Goal: Navigation & Orientation: Find specific page/section

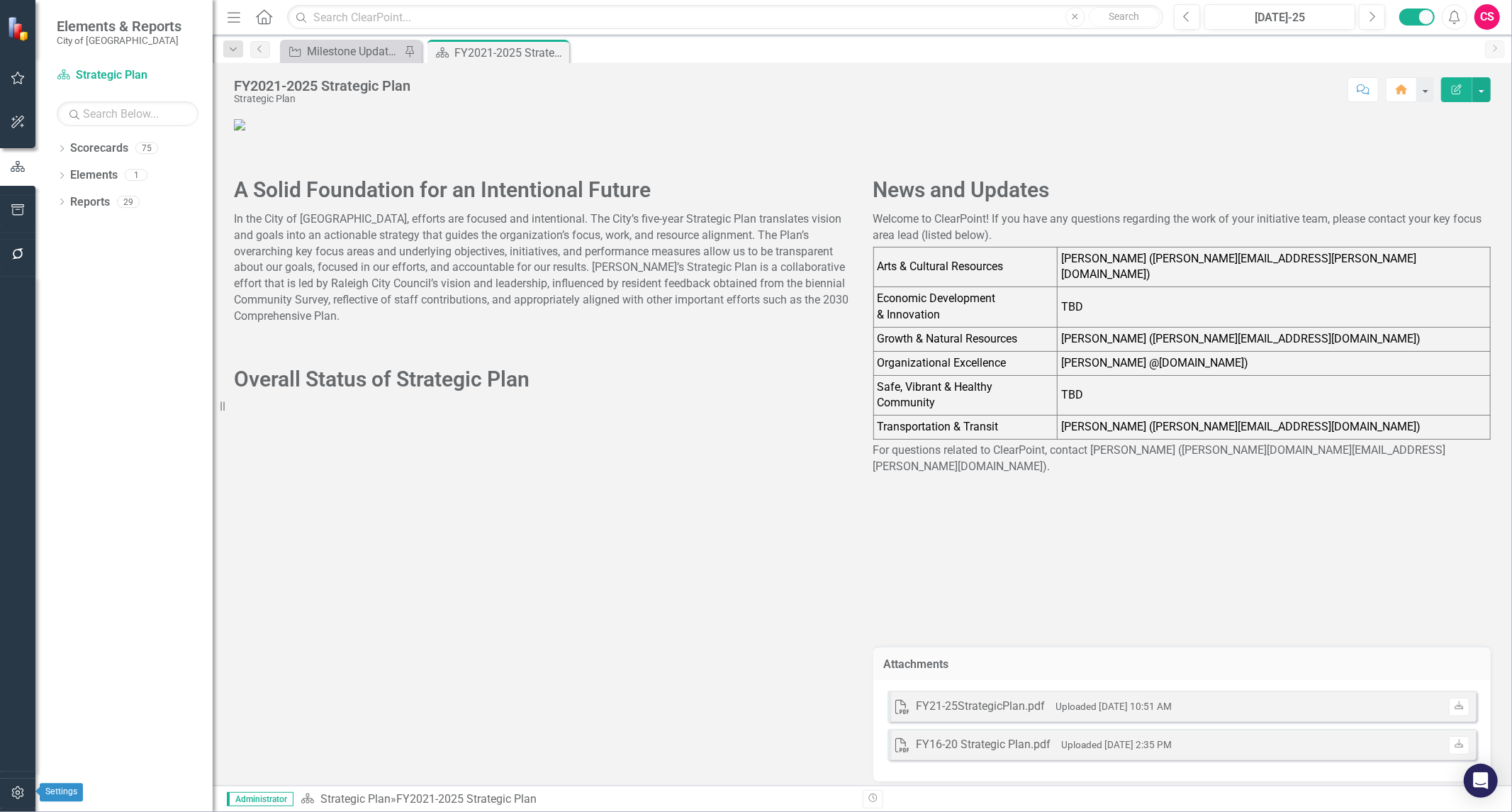
click at [13, 786] on button "button" at bounding box center [17, 794] width 32 height 29
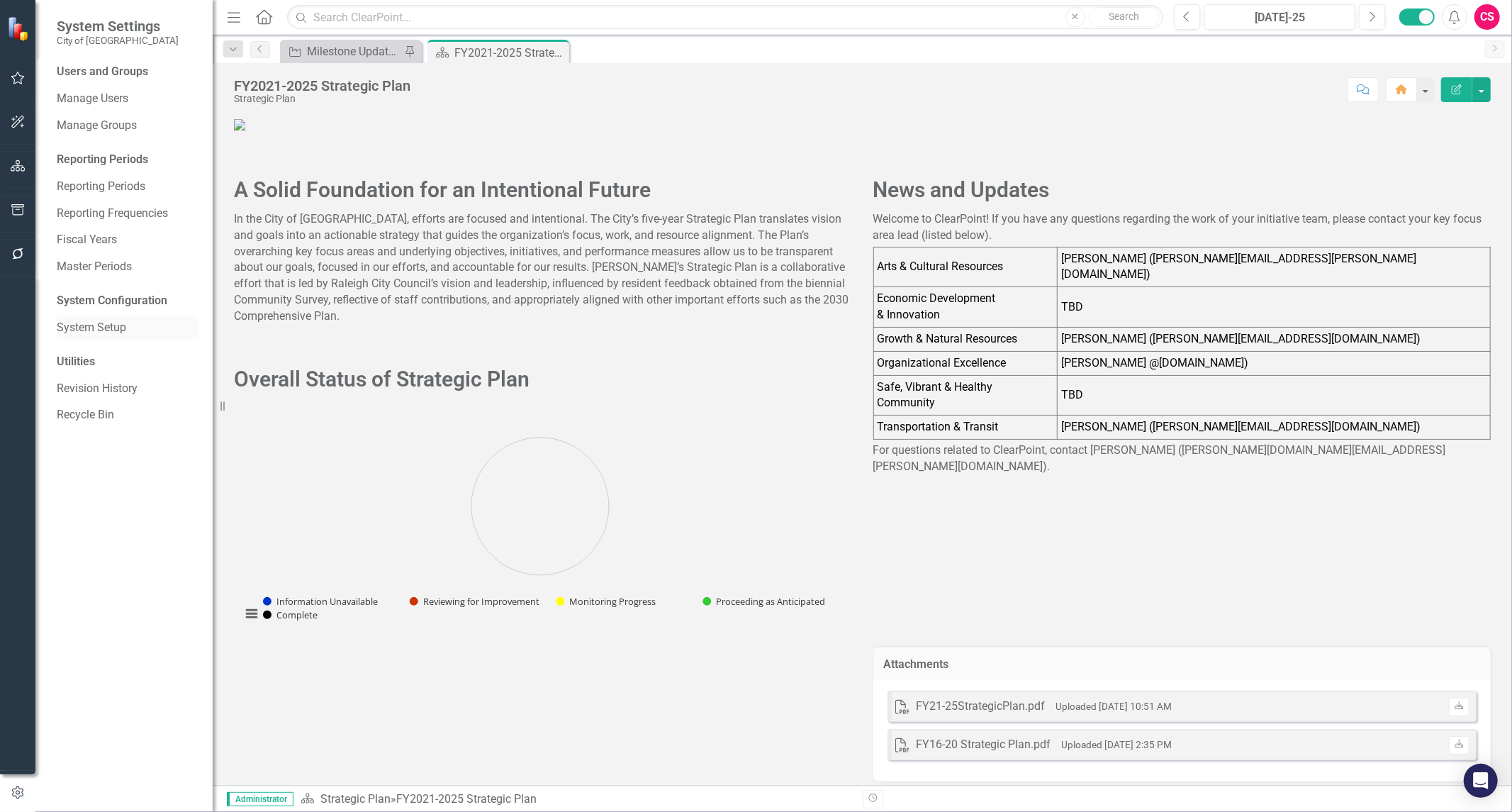
click at [100, 321] on link "System Setup" at bounding box center [128, 328] width 141 height 17
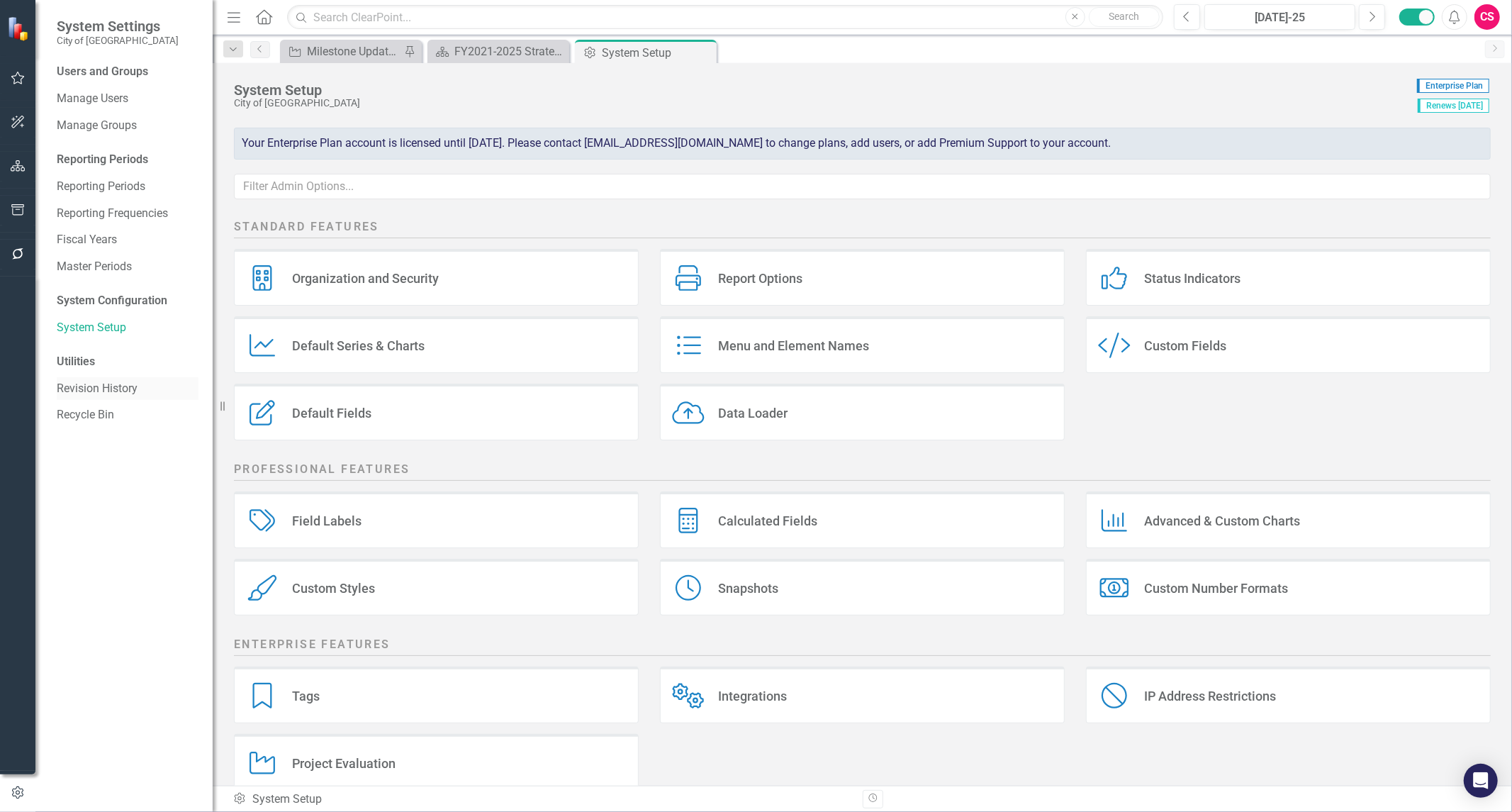
click at [110, 391] on link "Revision History" at bounding box center [128, 389] width 141 height 17
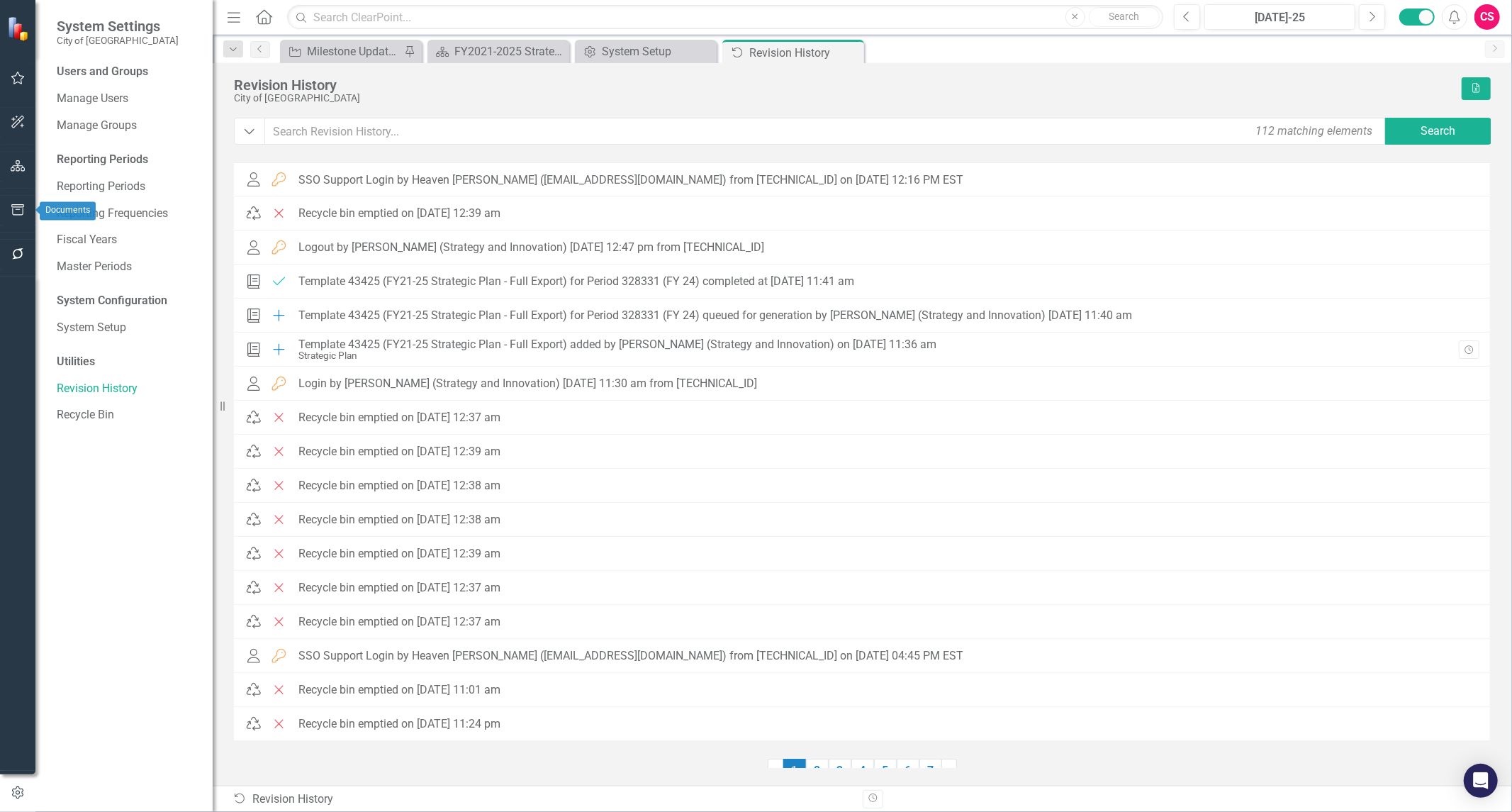
click at [22, 210] on icon "button" at bounding box center [18, 209] width 15 height 11
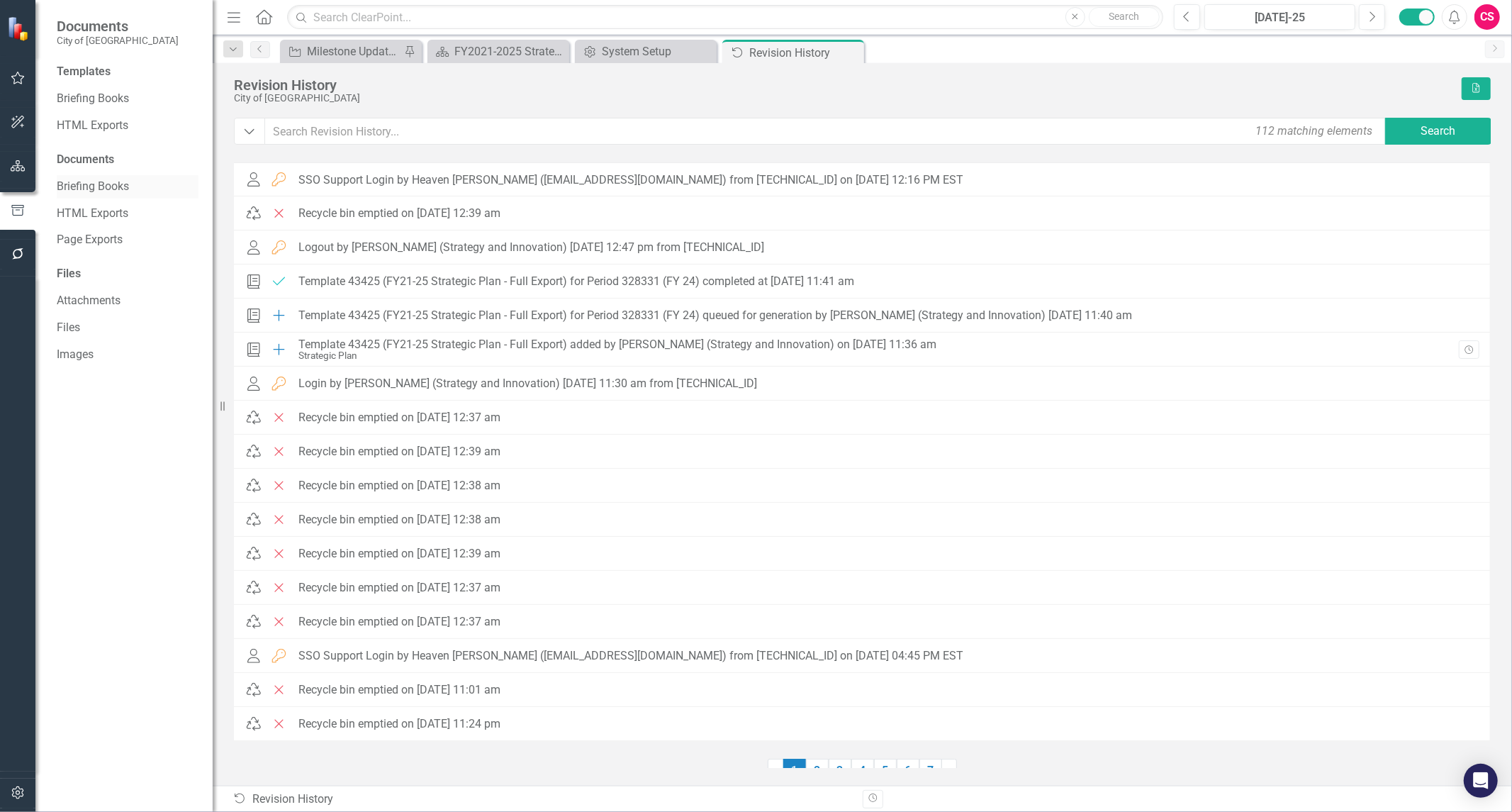
click at [104, 181] on link "Briefing Books" at bounding box center [128, 187] width 141 height 17
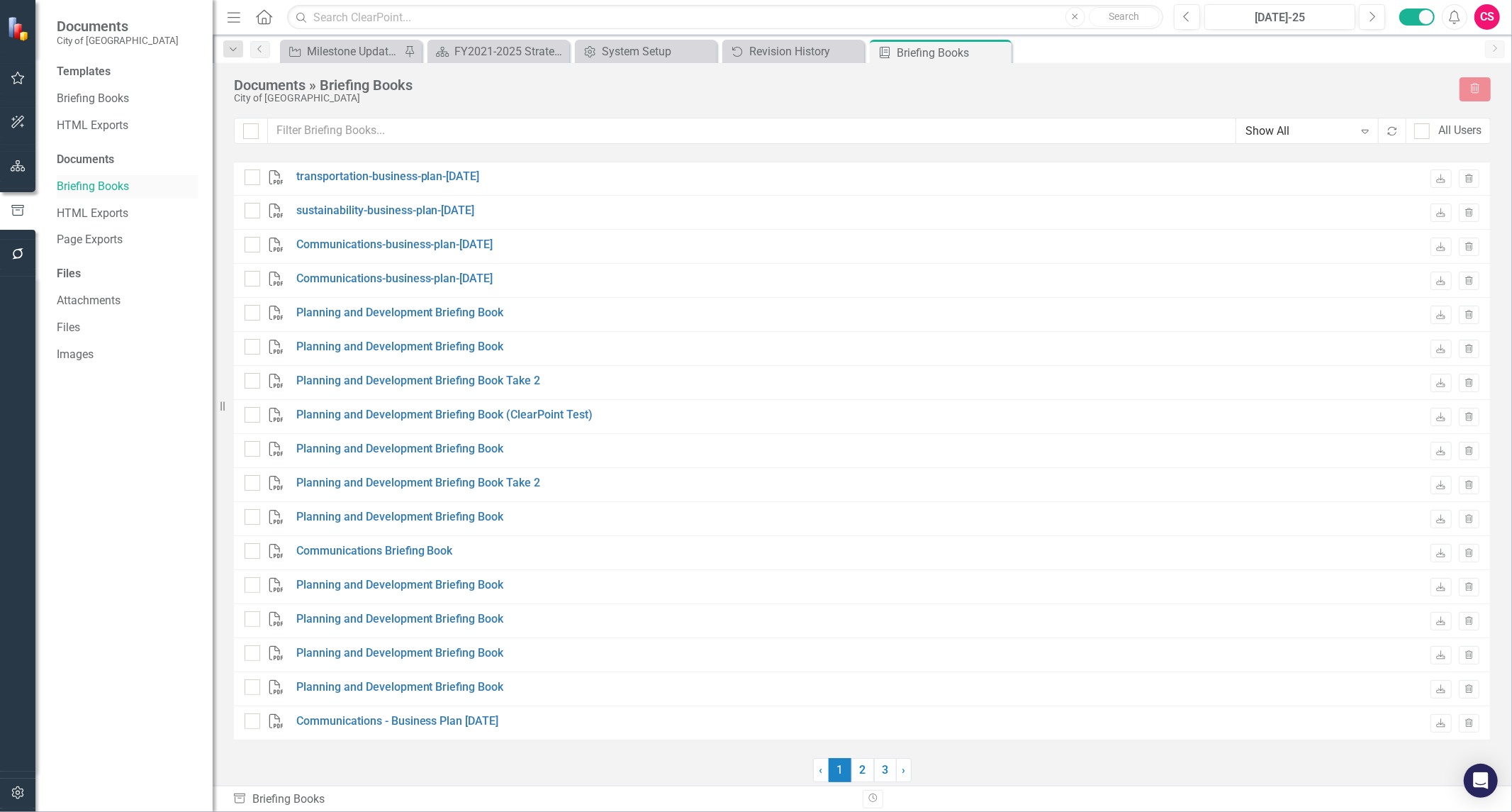
checkbox input "false"
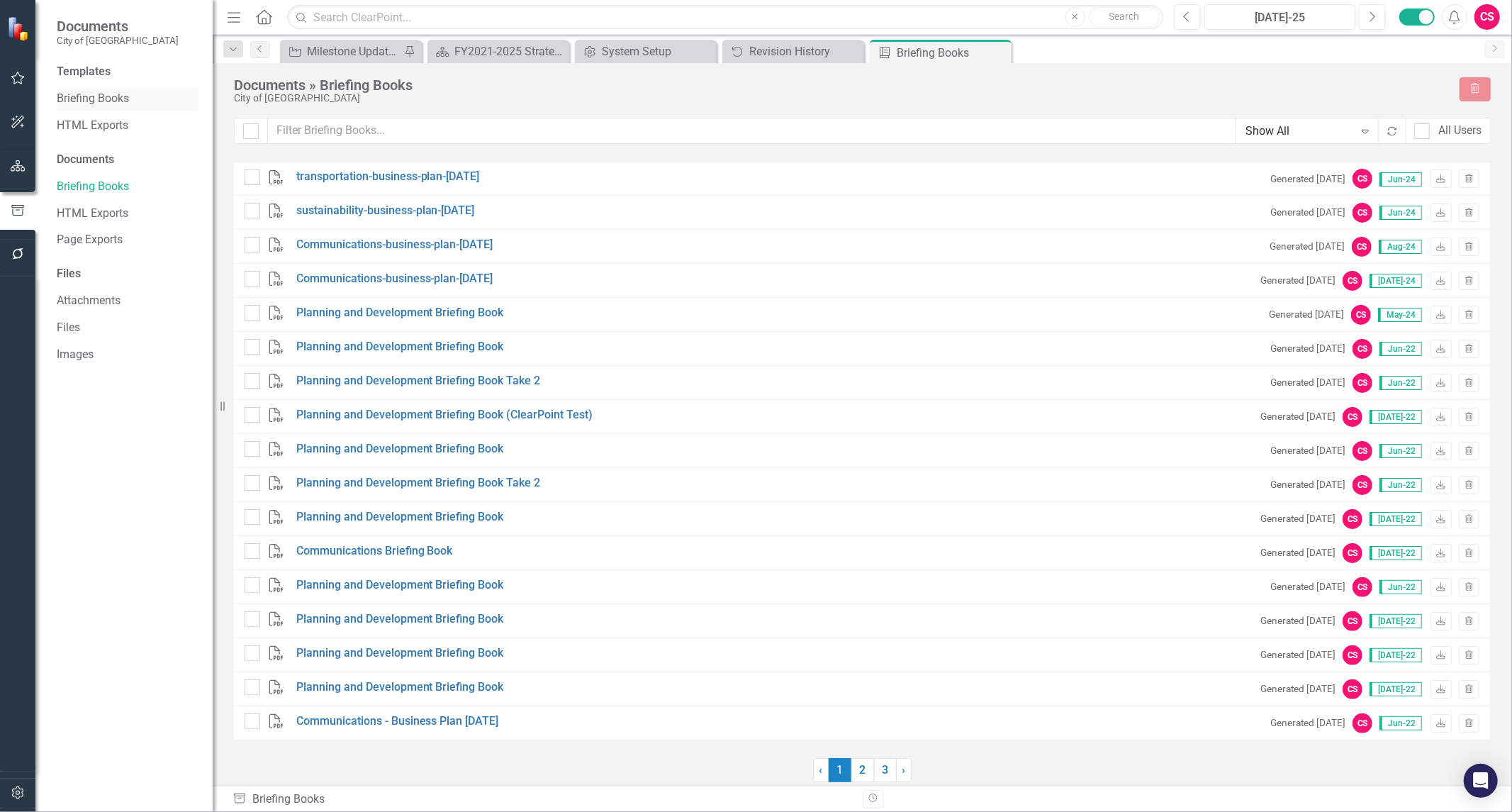
click at [65, 104] on link "Briefing Books" at bounding box center [128, 99] width 141 height 17
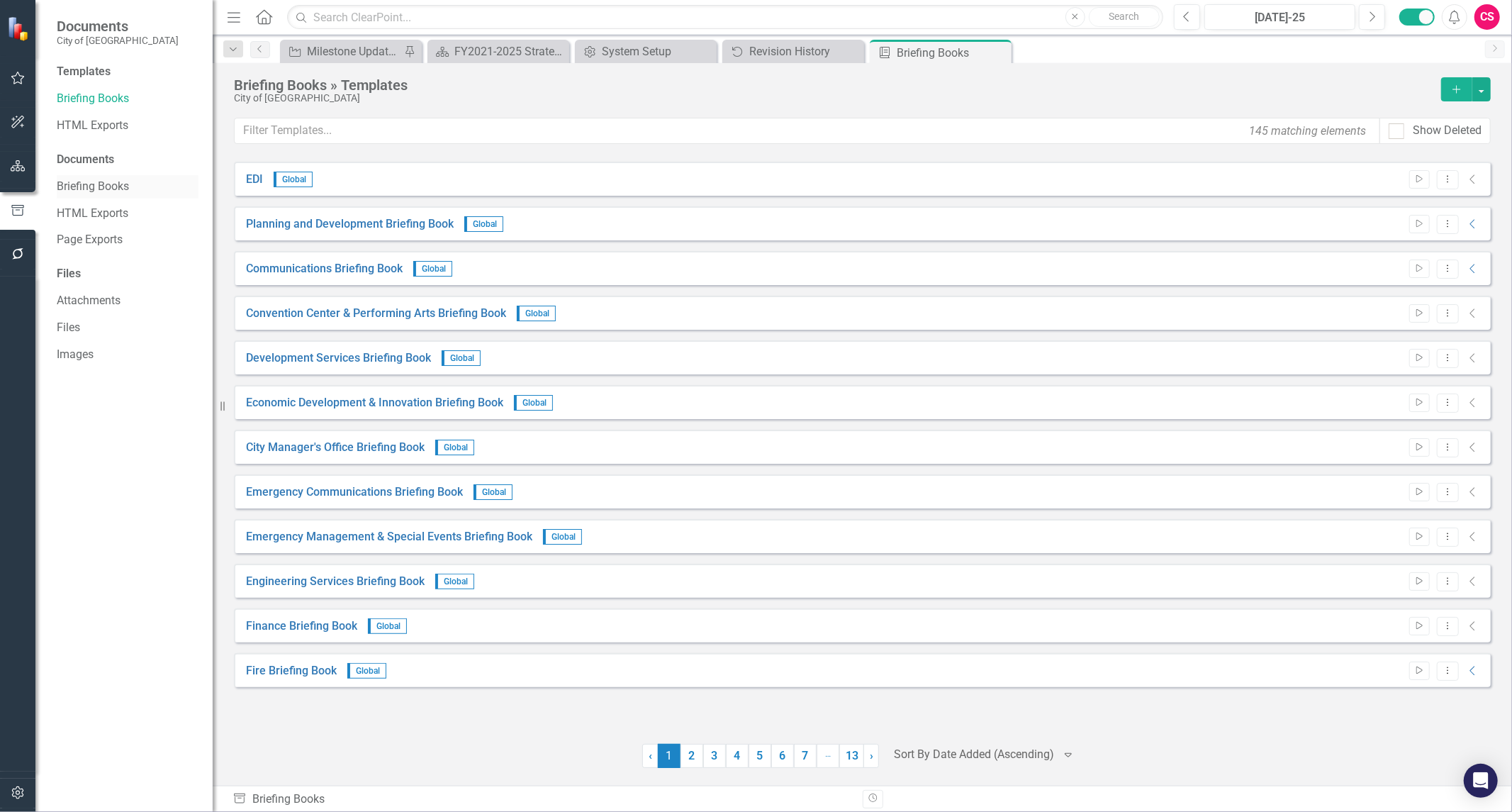
click at [118, 180] on link "Briefing Books" at bounding box center [128, 187] width 141 height 17
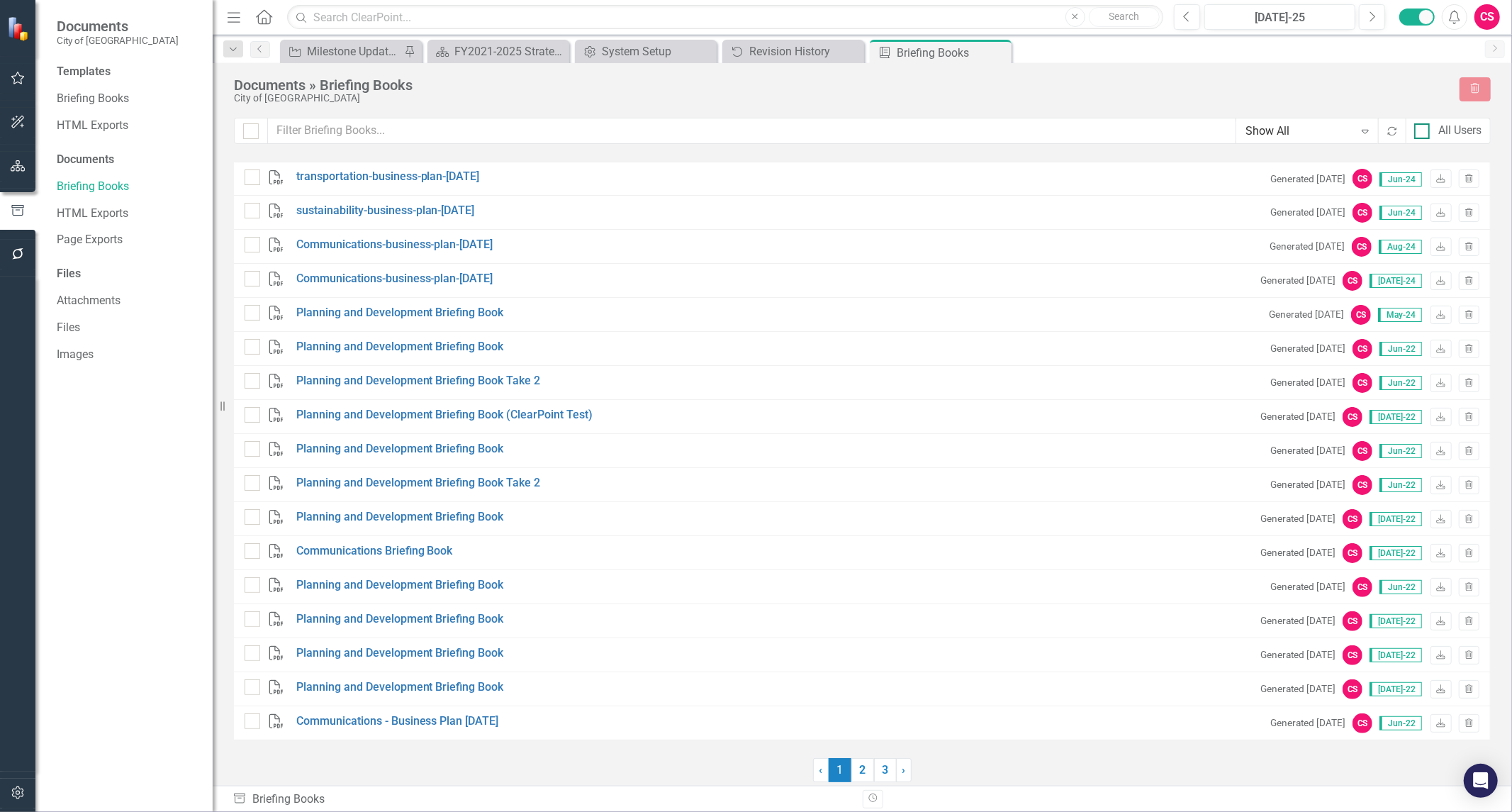
click at [1417, 128] on input "All Users" at bounding box center [1418, 128] width 9 height 9
checkbox input "true"
click at [882, 769] on link "3" at bounding box center [885, 770] width 23 height 24
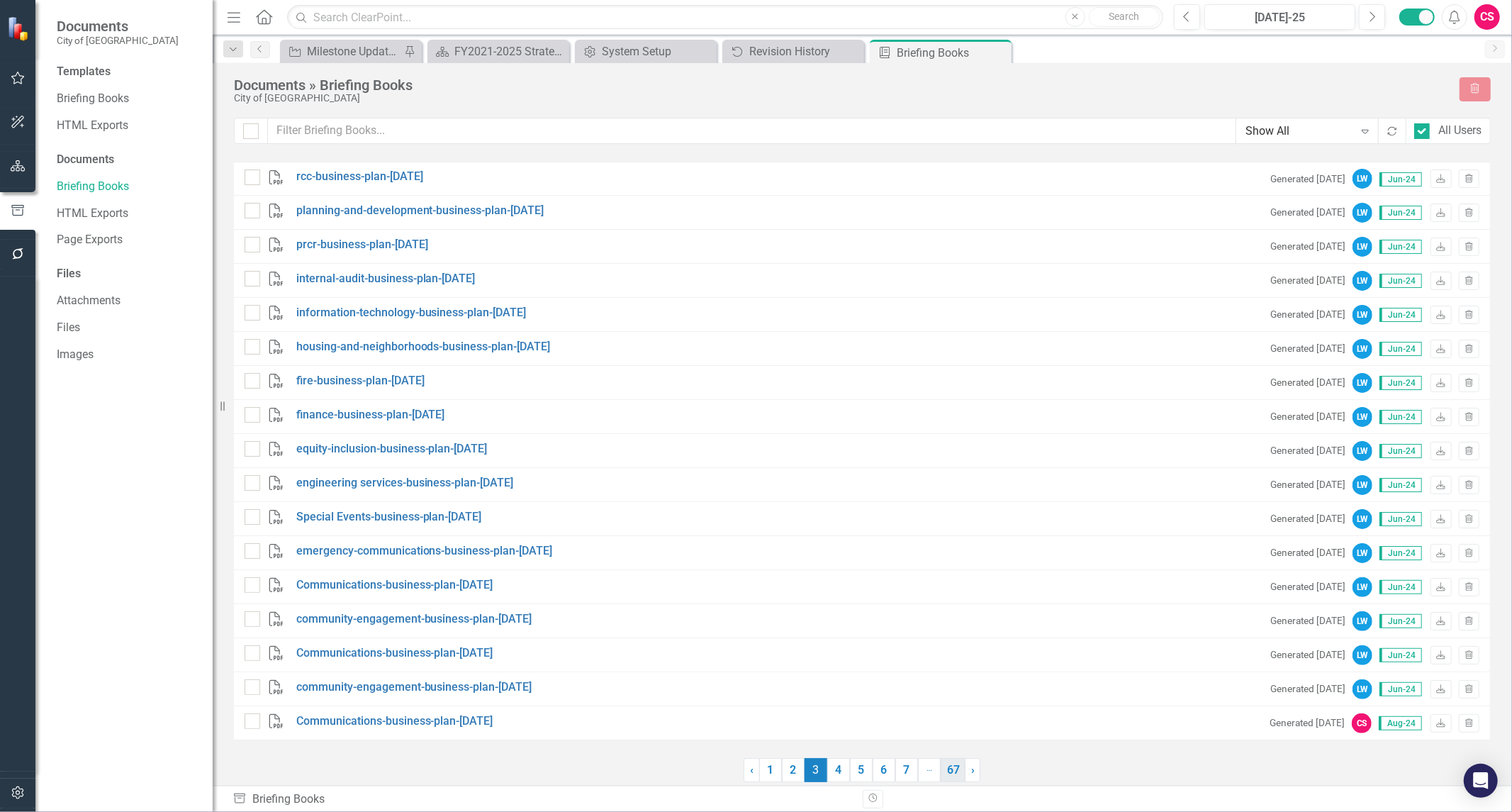
click at [952, 775] on link "67" at bounding box center [953, 770] width 25 height 24
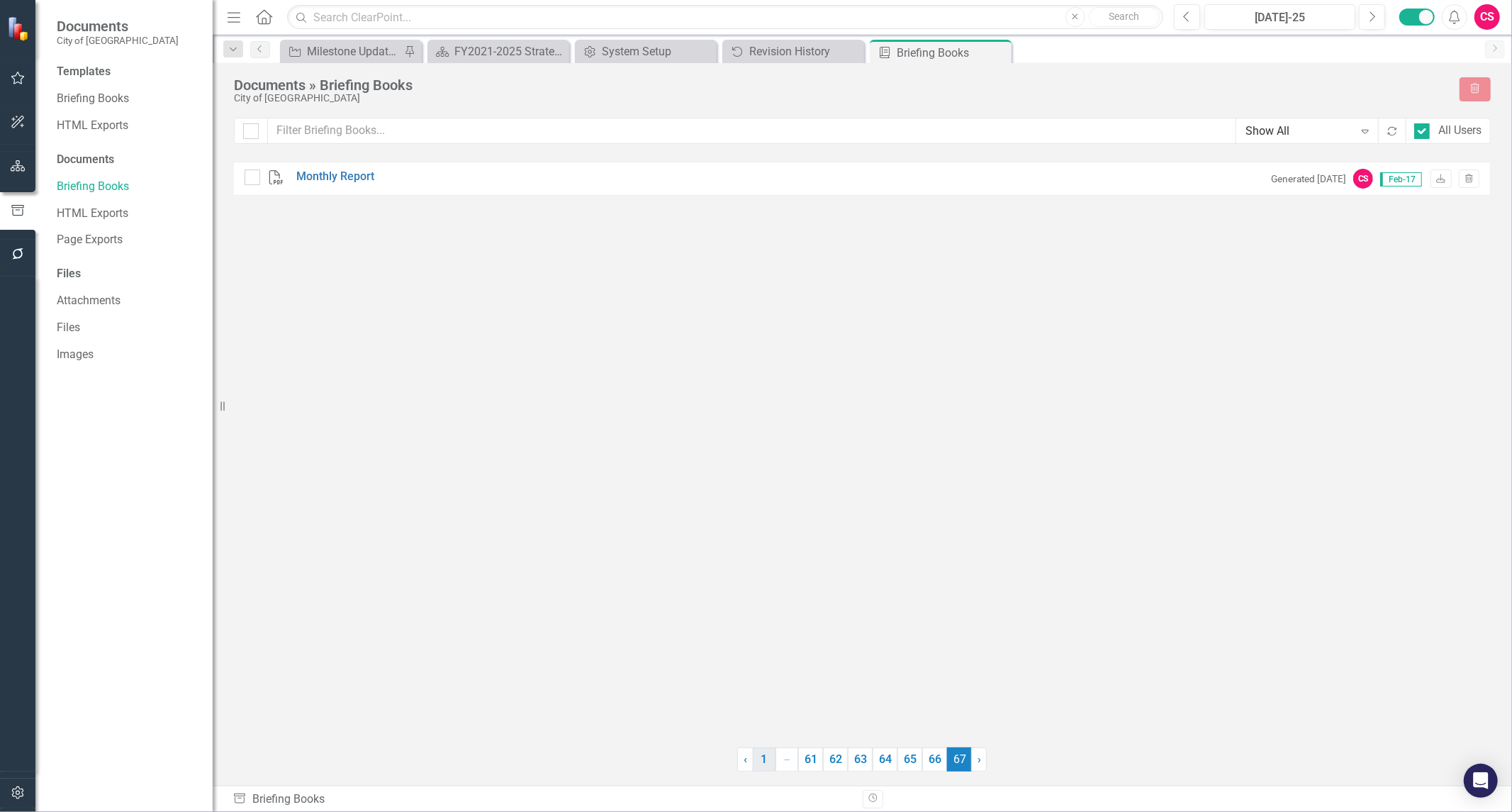
click at [762, 766] on link "1" at bounding box center [764, 760] width 23 height 24
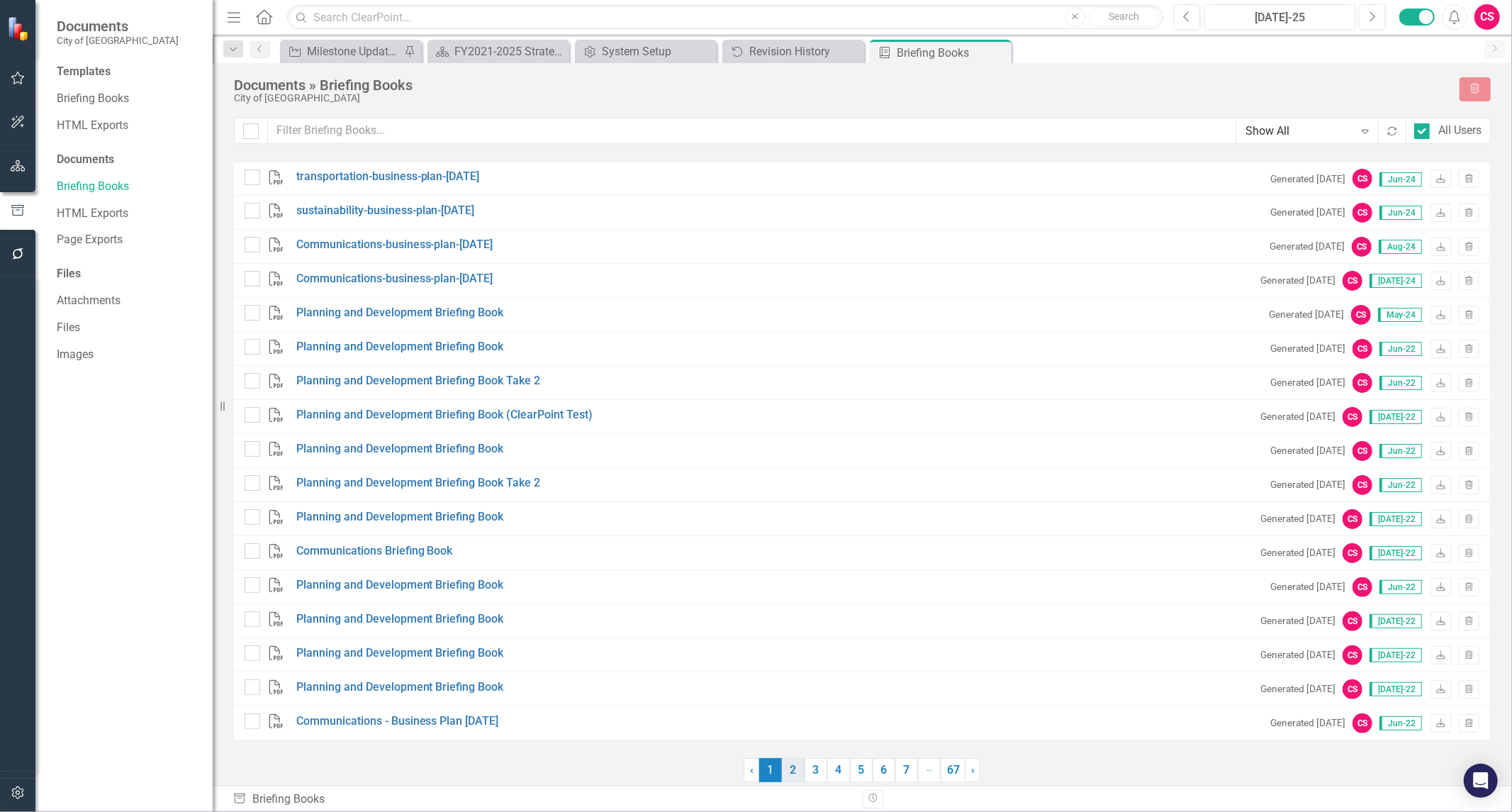
click at [791, 771] on link "2" at bounding box center [793, 770] width 23 height 24
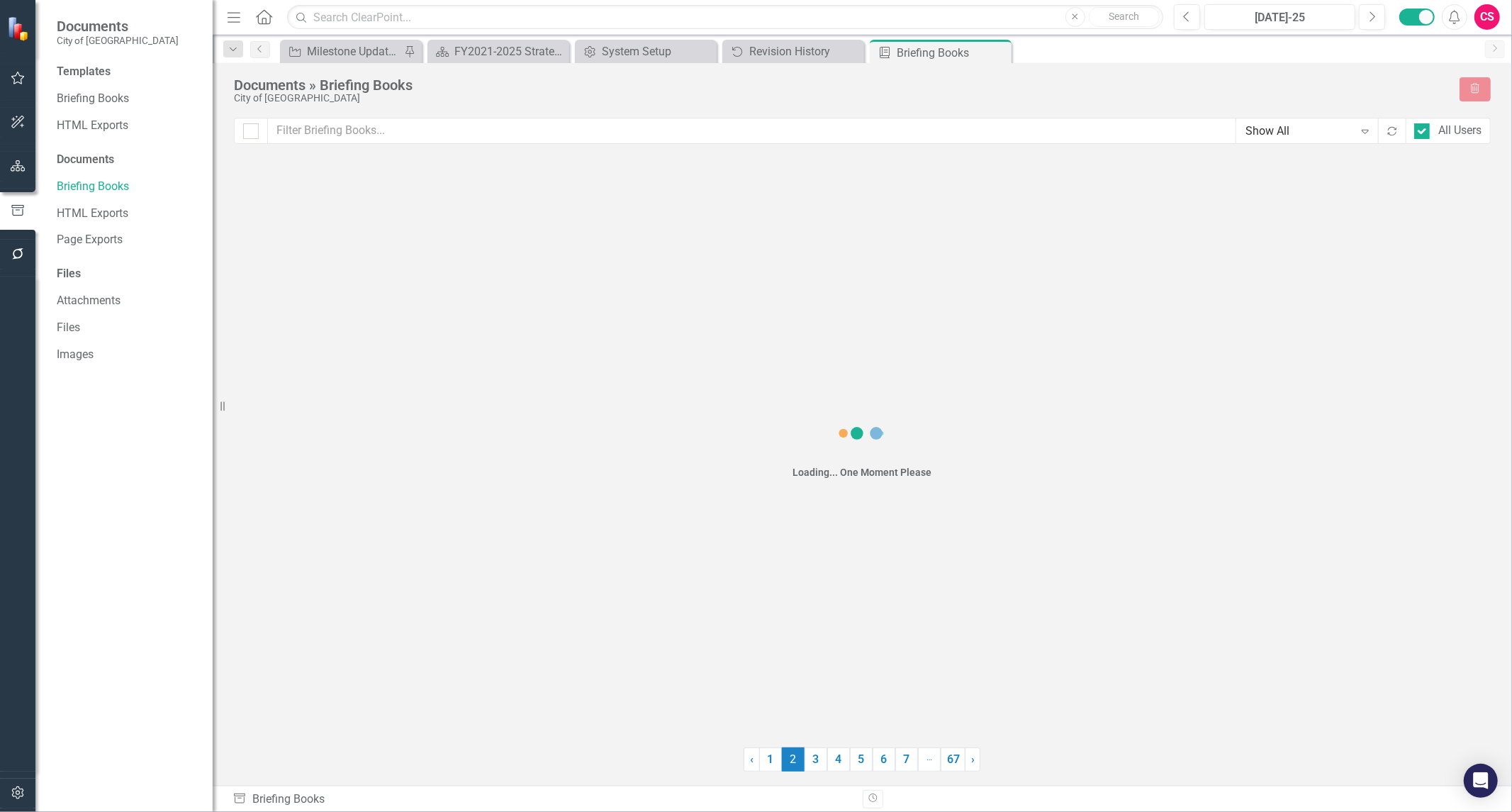
click at [791, 771] on span "2 (current)" at bounding box center [793, 760] width 23 height 24
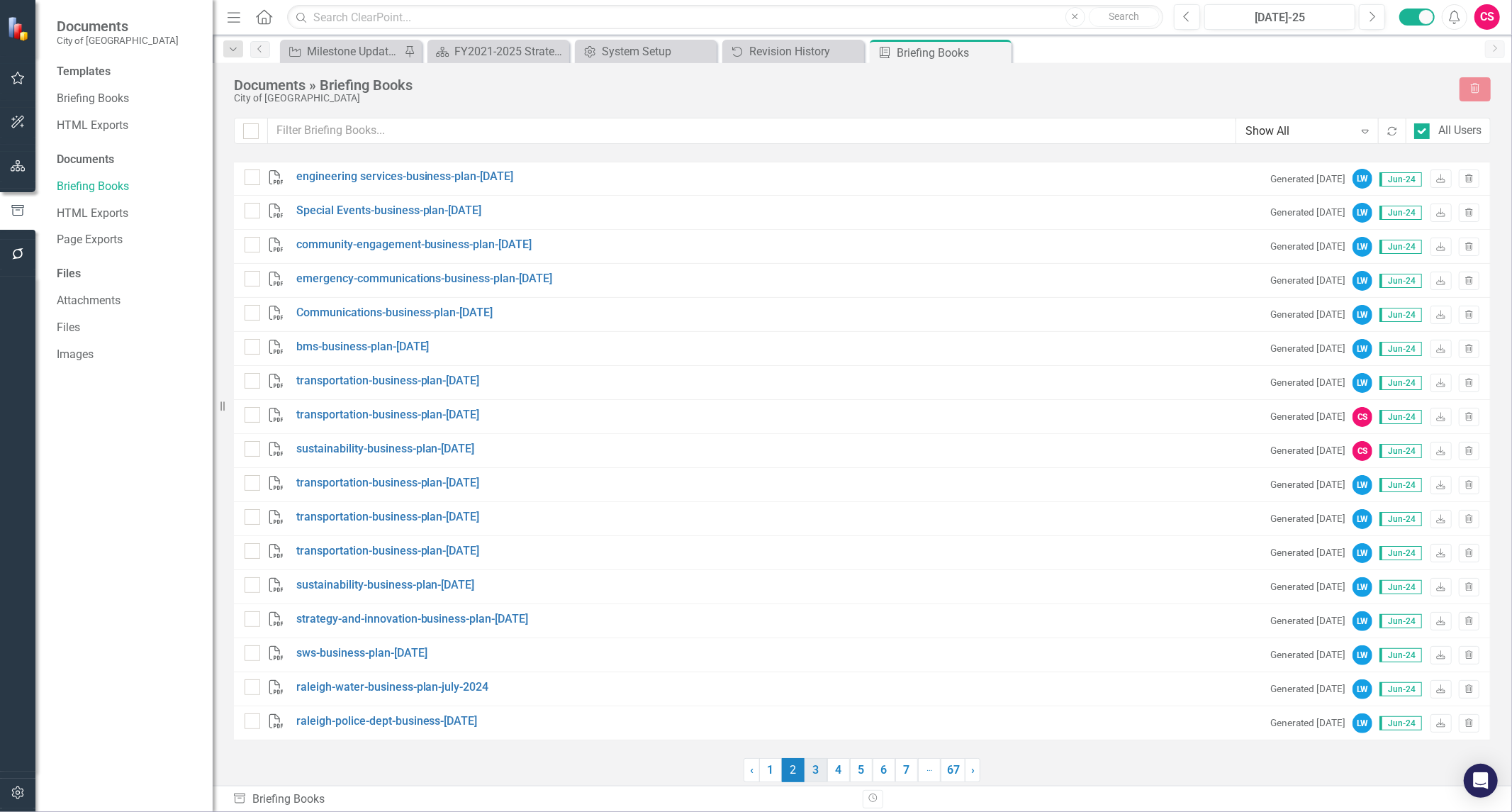
click at [812, 763] on link "3" at bounding box center [815, 770] width 23 height 24
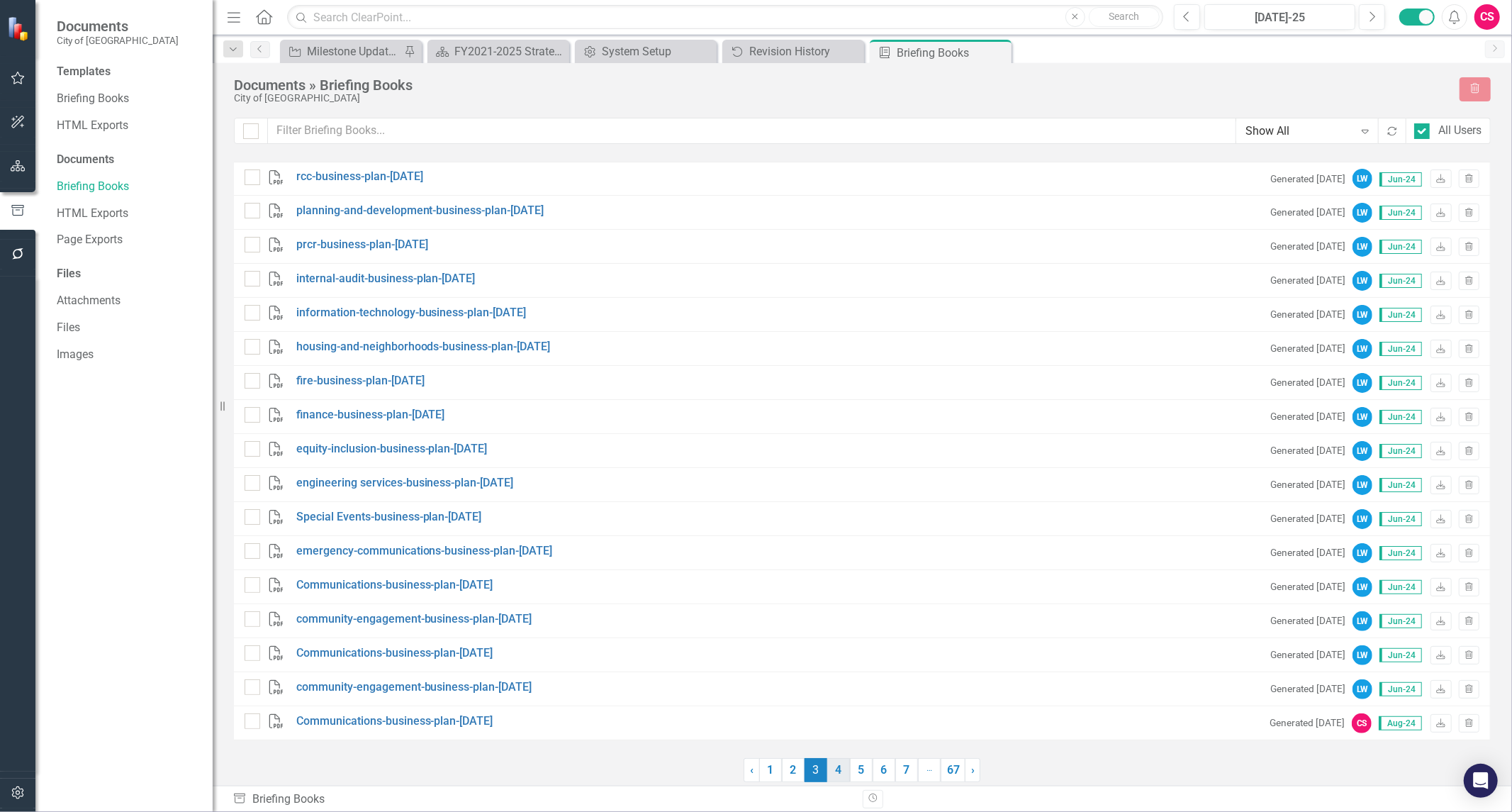
click at [839, 768] on link "4" at bounding box center [838, 770] width 23 height 24
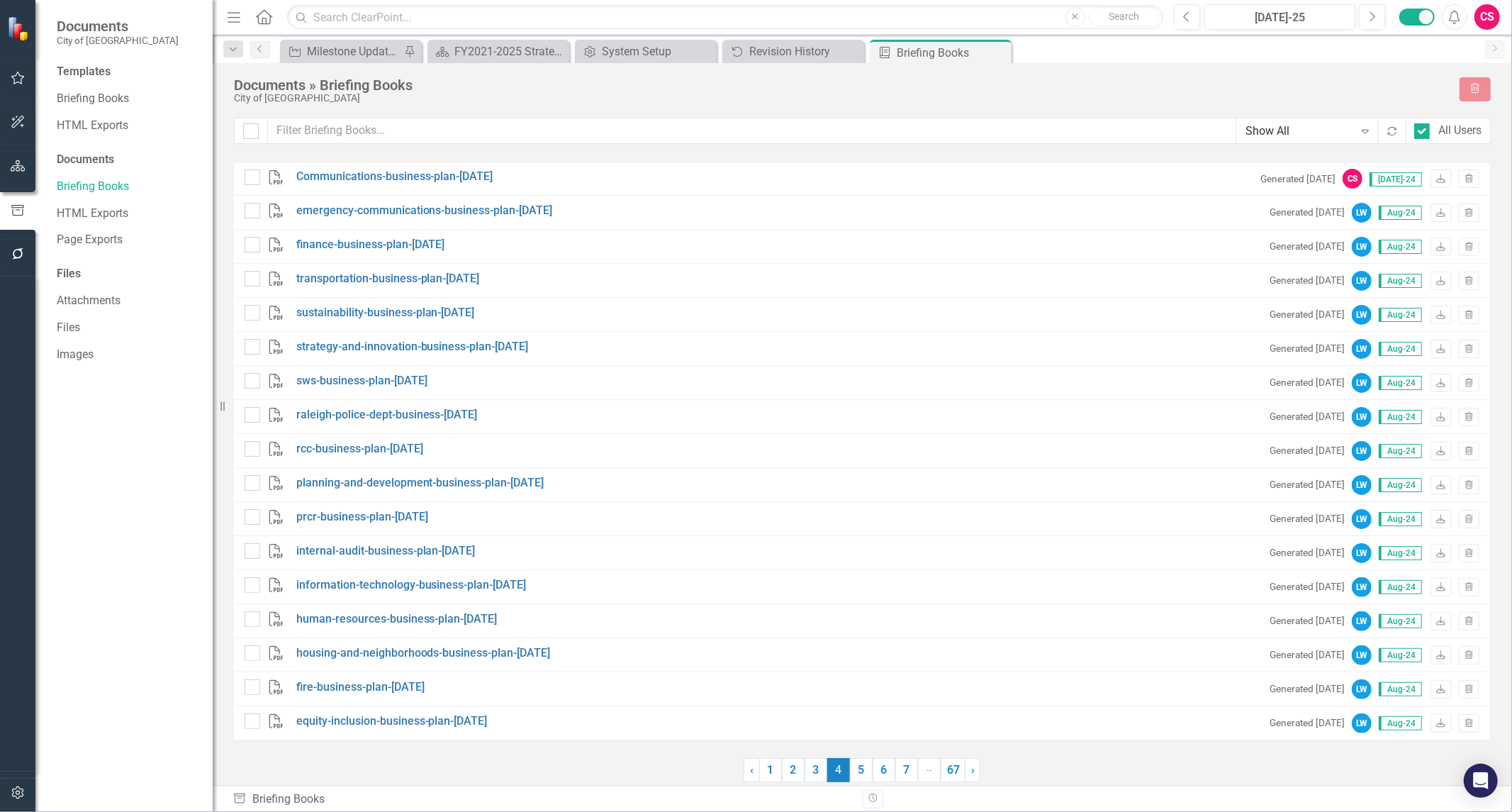
checkbox input "false"
click at [14, 789] on icon "button" at bounding box center [18, 793] width 15 height 11
click at [93, 383] on link "Revision History" at bounding box center [128, 389] width 141 height 17
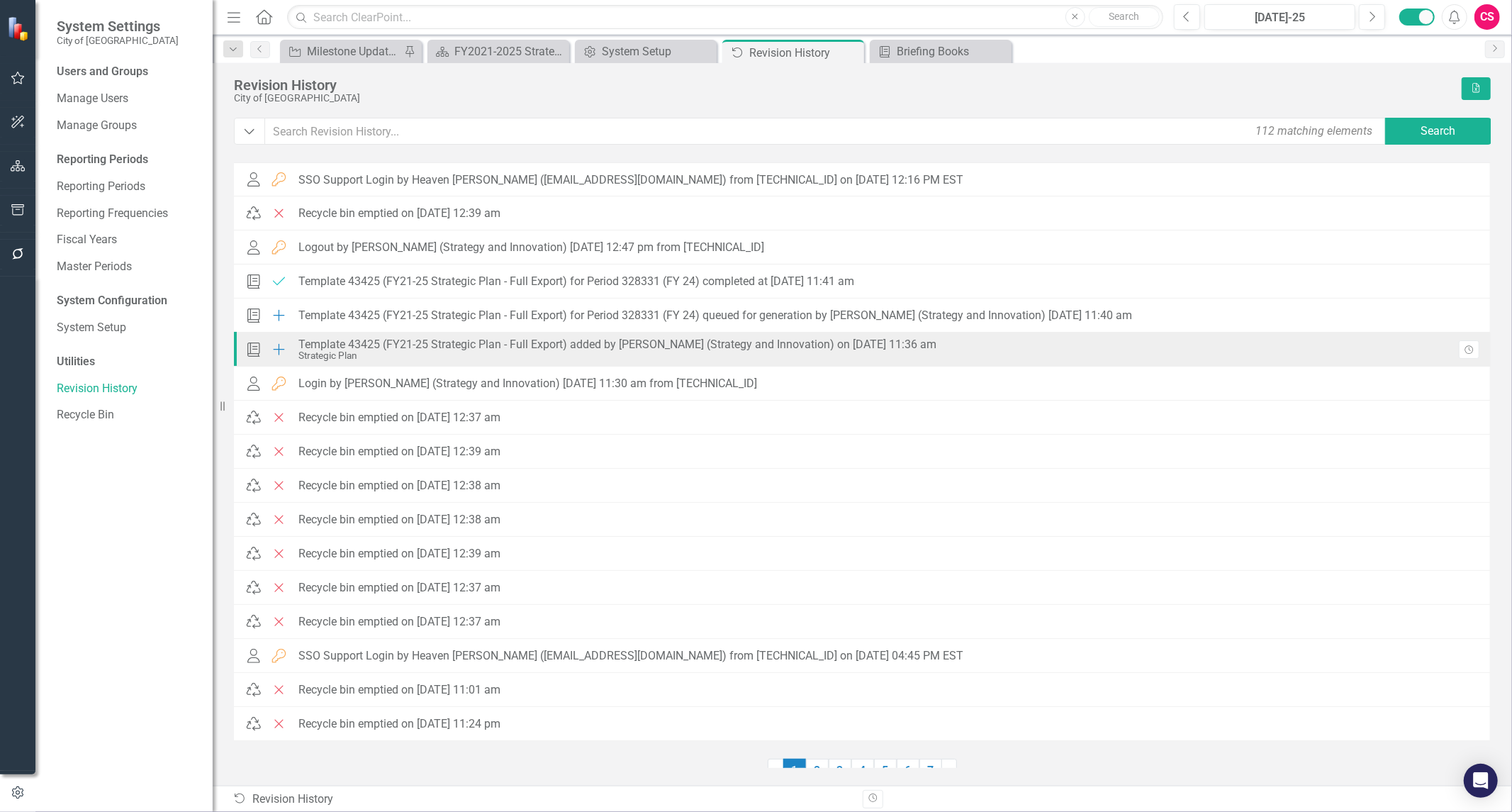
click at [336, 344] on div "Template 43425 (FY21-25 Strategic Plan - Full Export) added by [PERSON_NAME] (S…" at bounding box center [617, 344] width 638 height 13
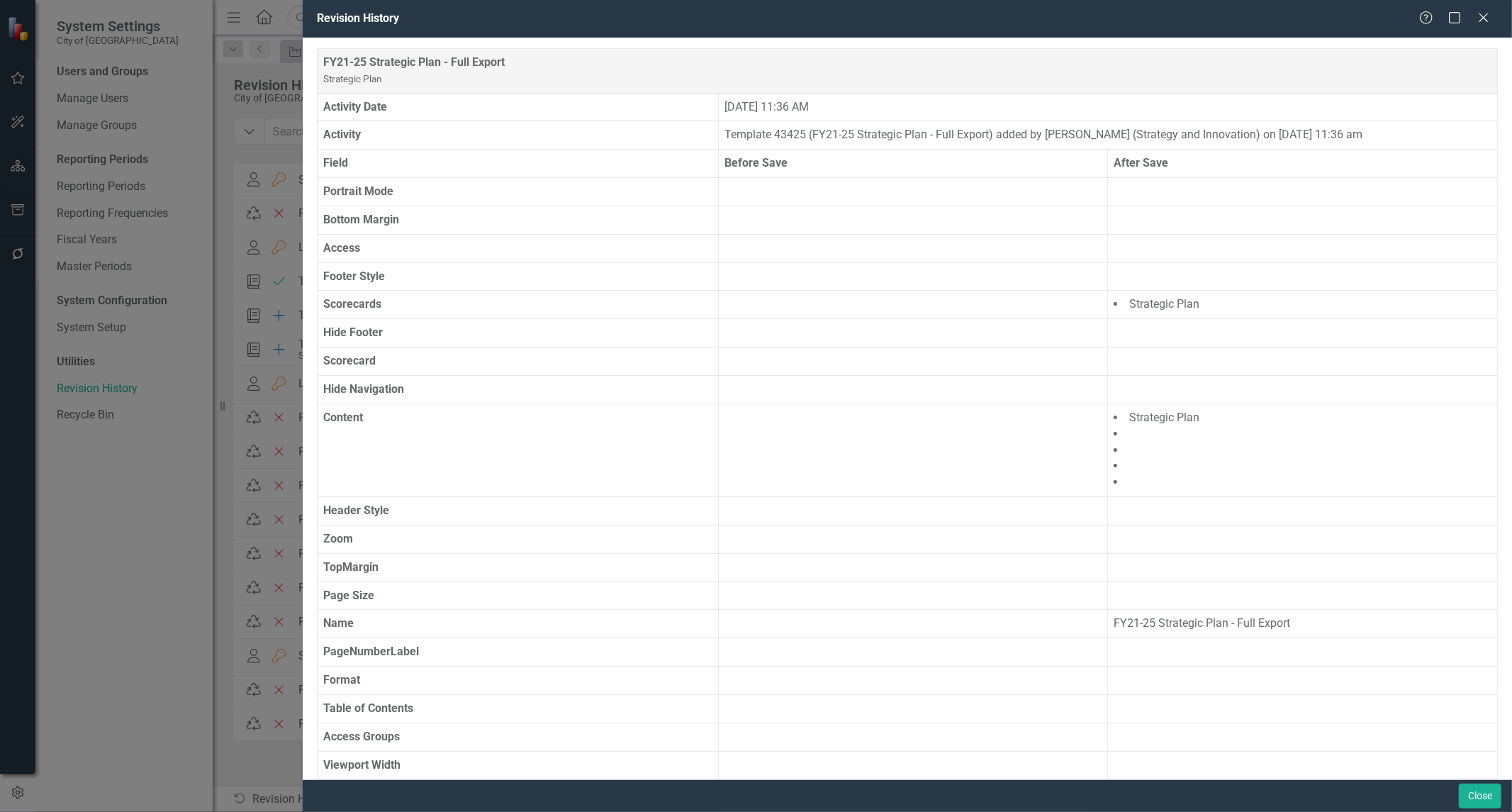
scroll to position [22, 0]
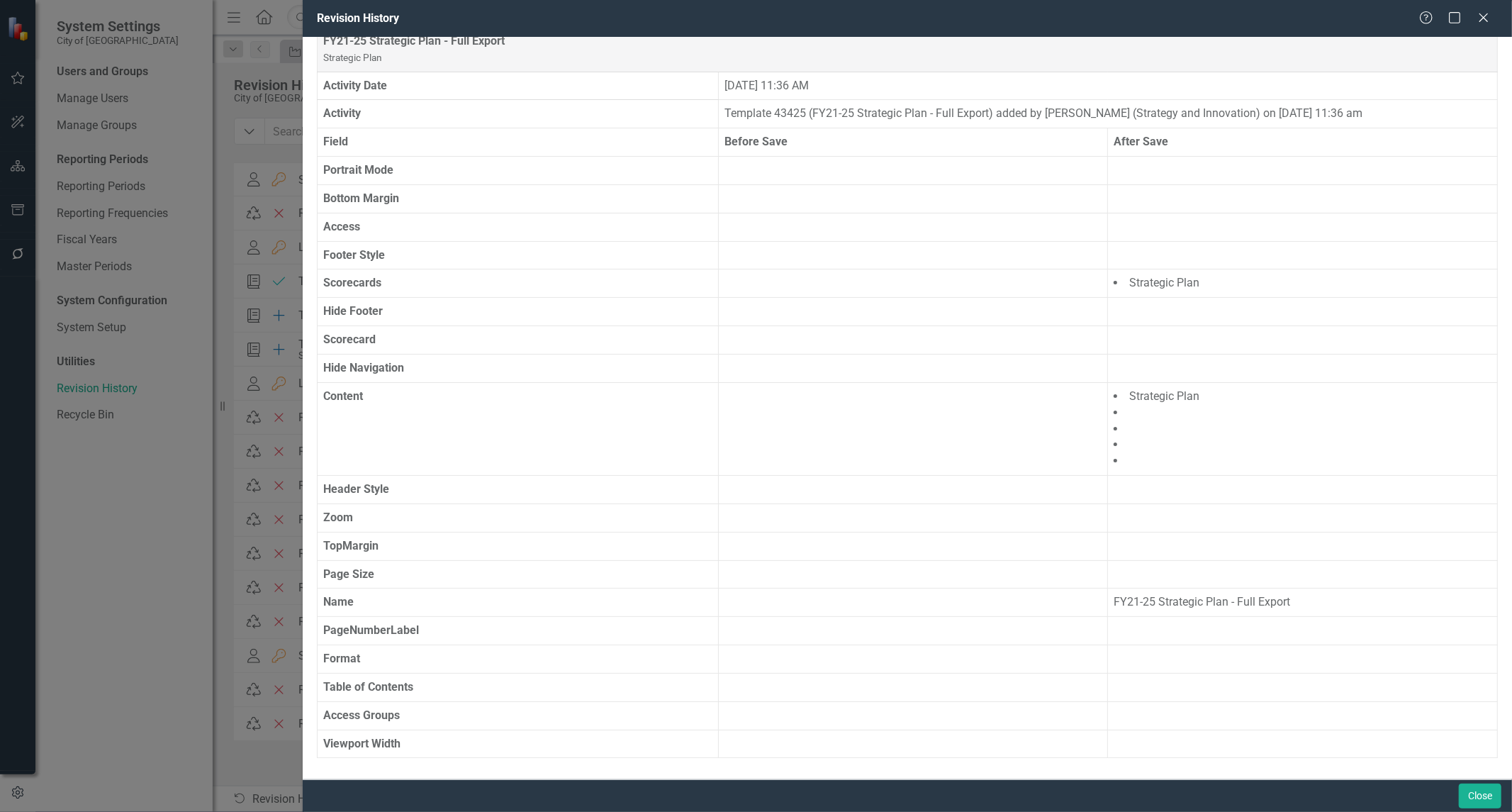
click at [59, 530] on div "Revision History Help Maximize Close FY21-25 Strategic Plan - Full Export Strat…" at bounding box center [756, 406] width 1512 height 812
click at [1496, 13] on div "Help Maximize Close" at bounding box center [1459, 19] width 79 height 17
click at [1486, 16] on icon at bounding box center [1484, 17] width 11 height 11
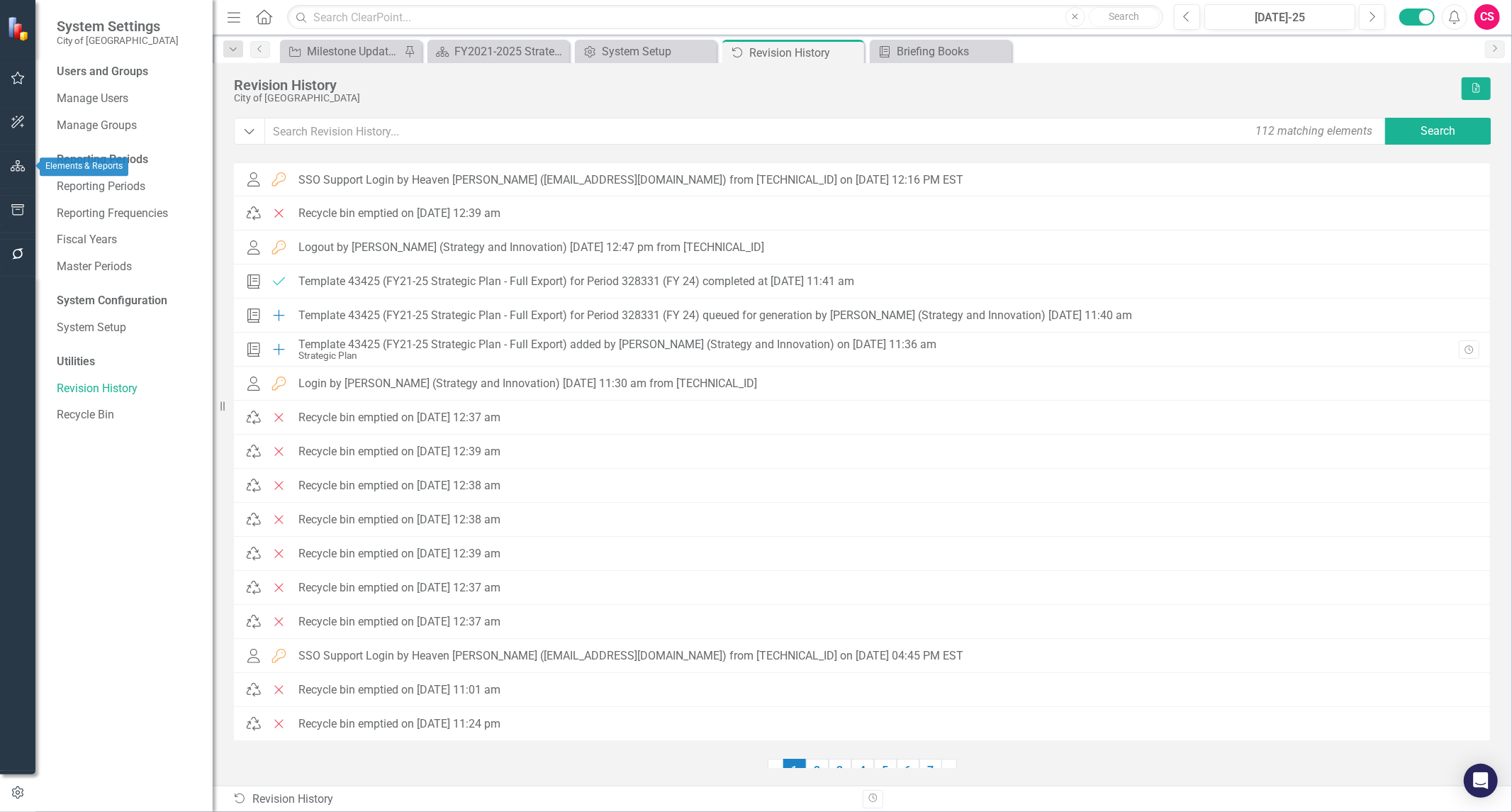
click at [13, 164] on icon "button" at bounding box center [18, 166] width 15 height 11
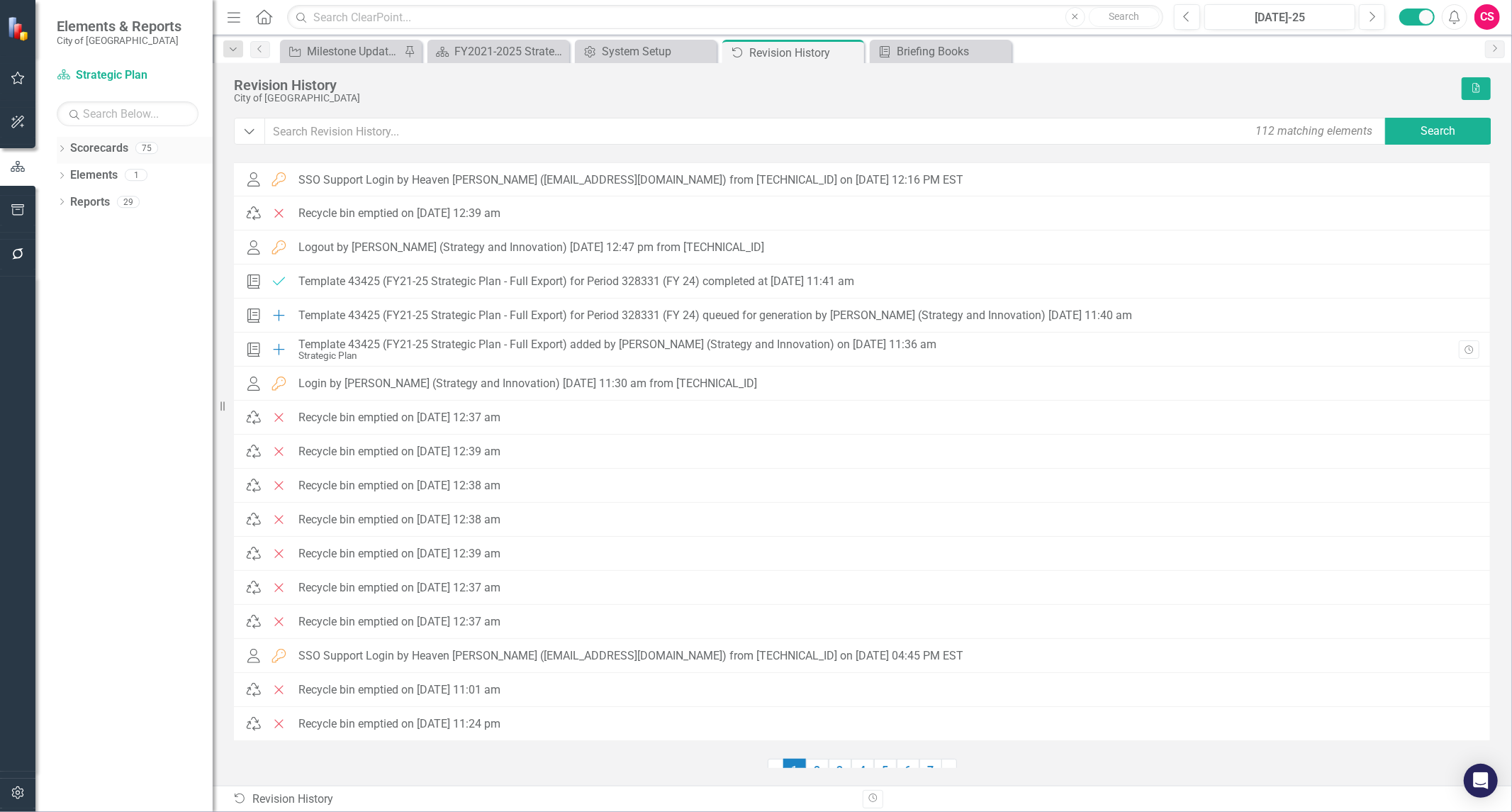
click at [93, 149] on link "Scorecards" at bounding box center [98, 149] width 58 height 17
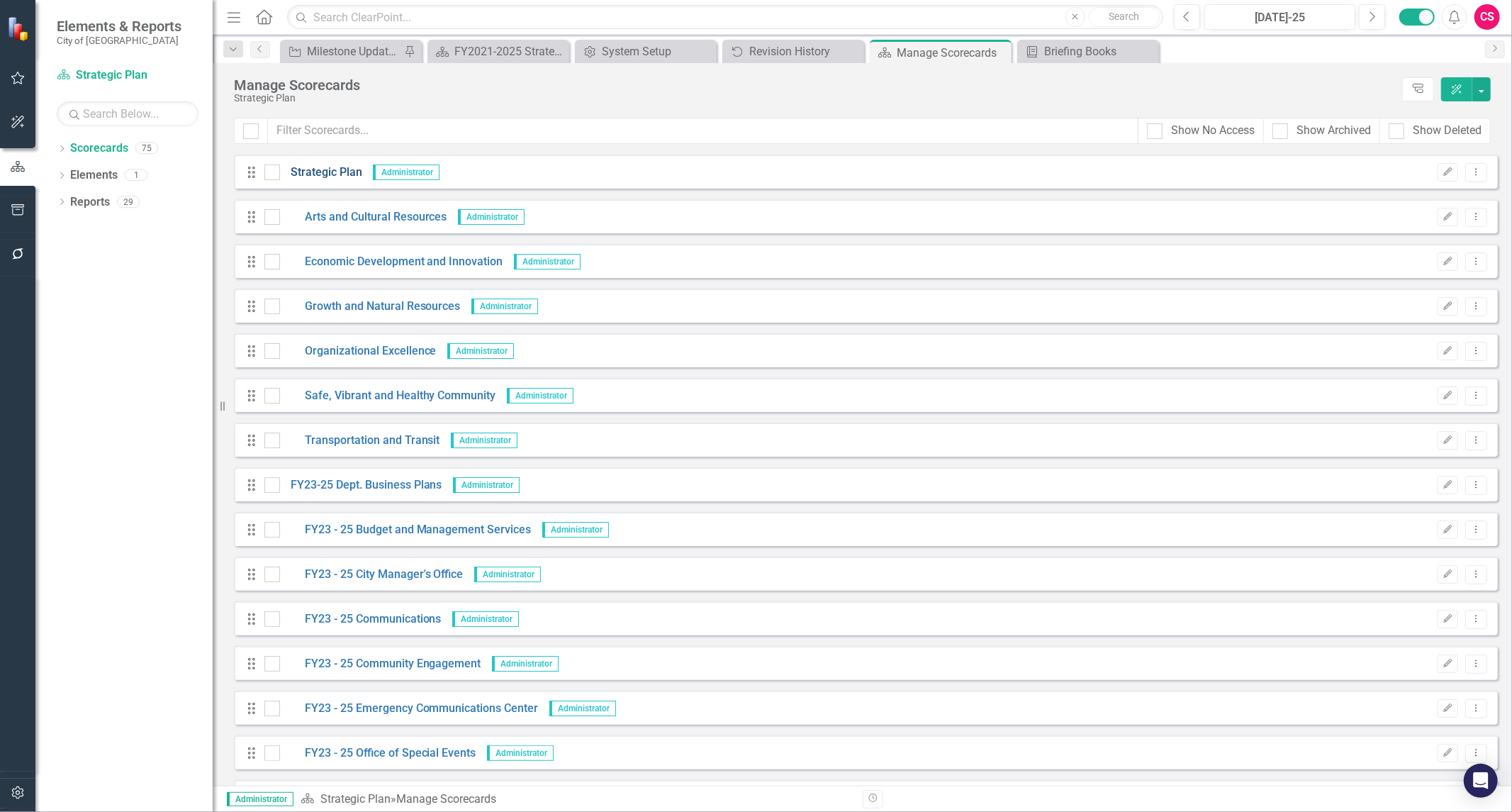
click at [322, 165] on link "Strategic Plan" at bounding box center [321, 173] width 83 height 17
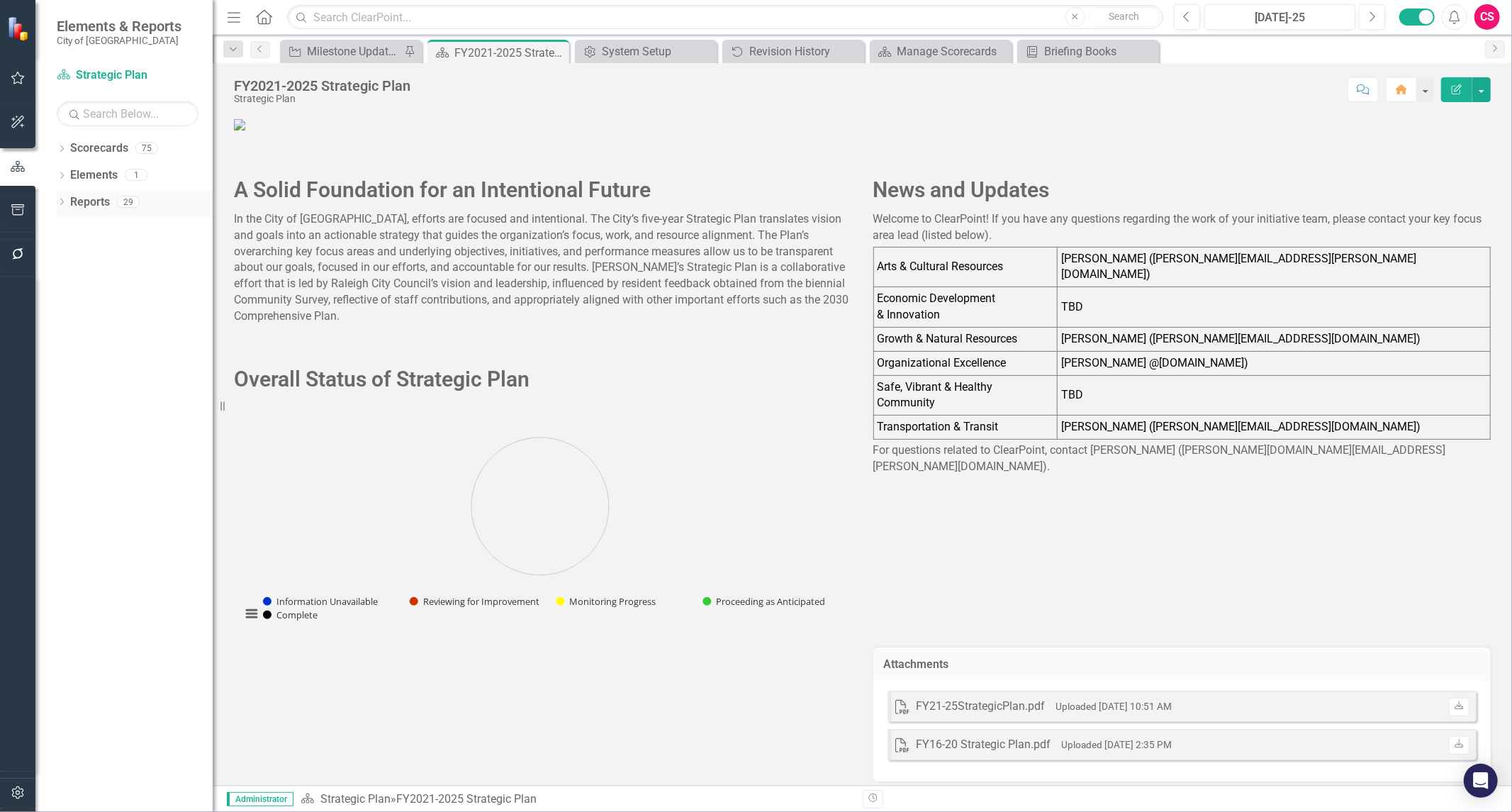
click at [83, 204] on link "Reports" at bounding box center [89, 203] width 39 height 17
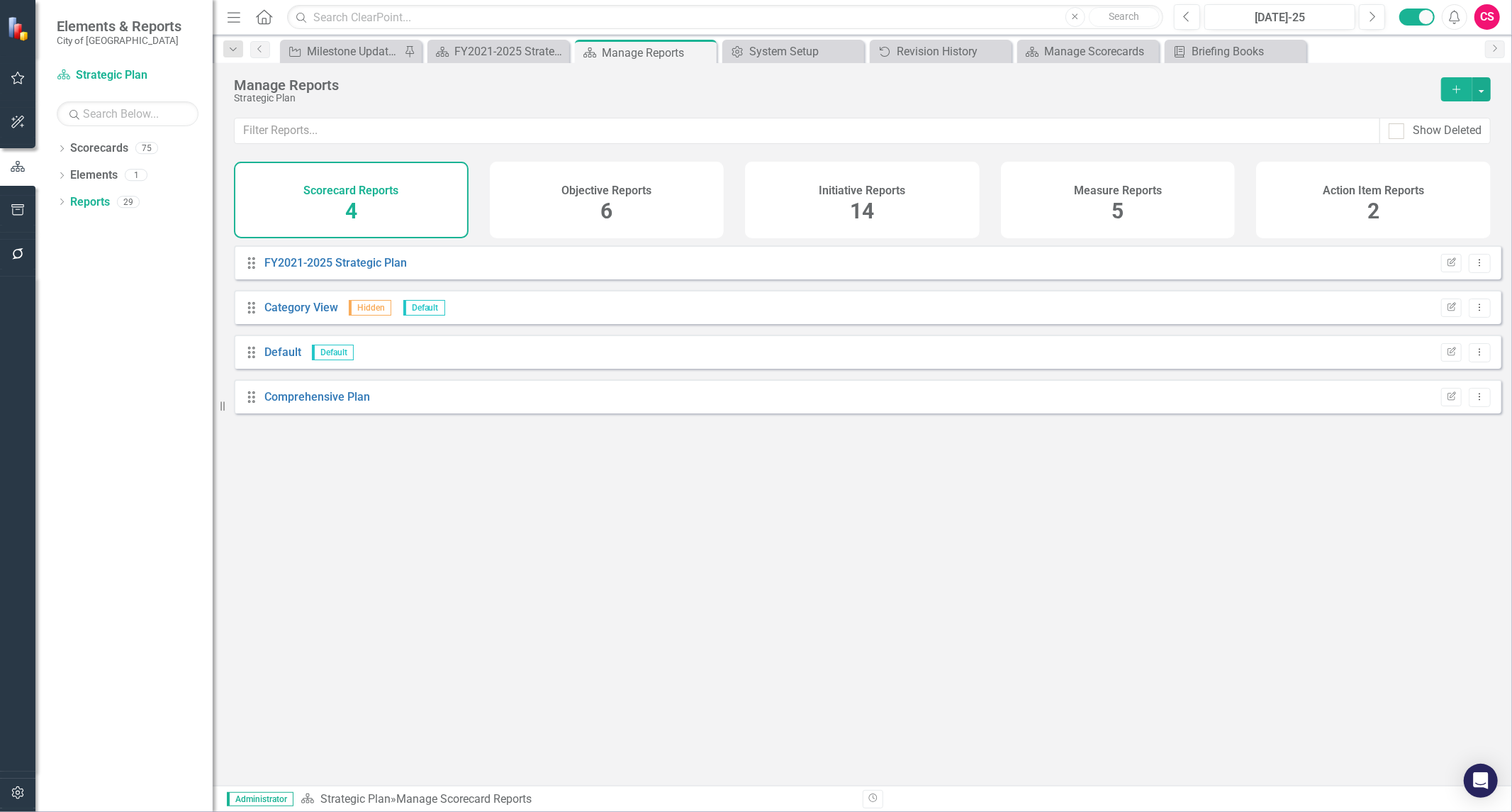
click at [882, 217] on div "Initiative Reports 14" at bounding box center [863, 199] width 235 height 76
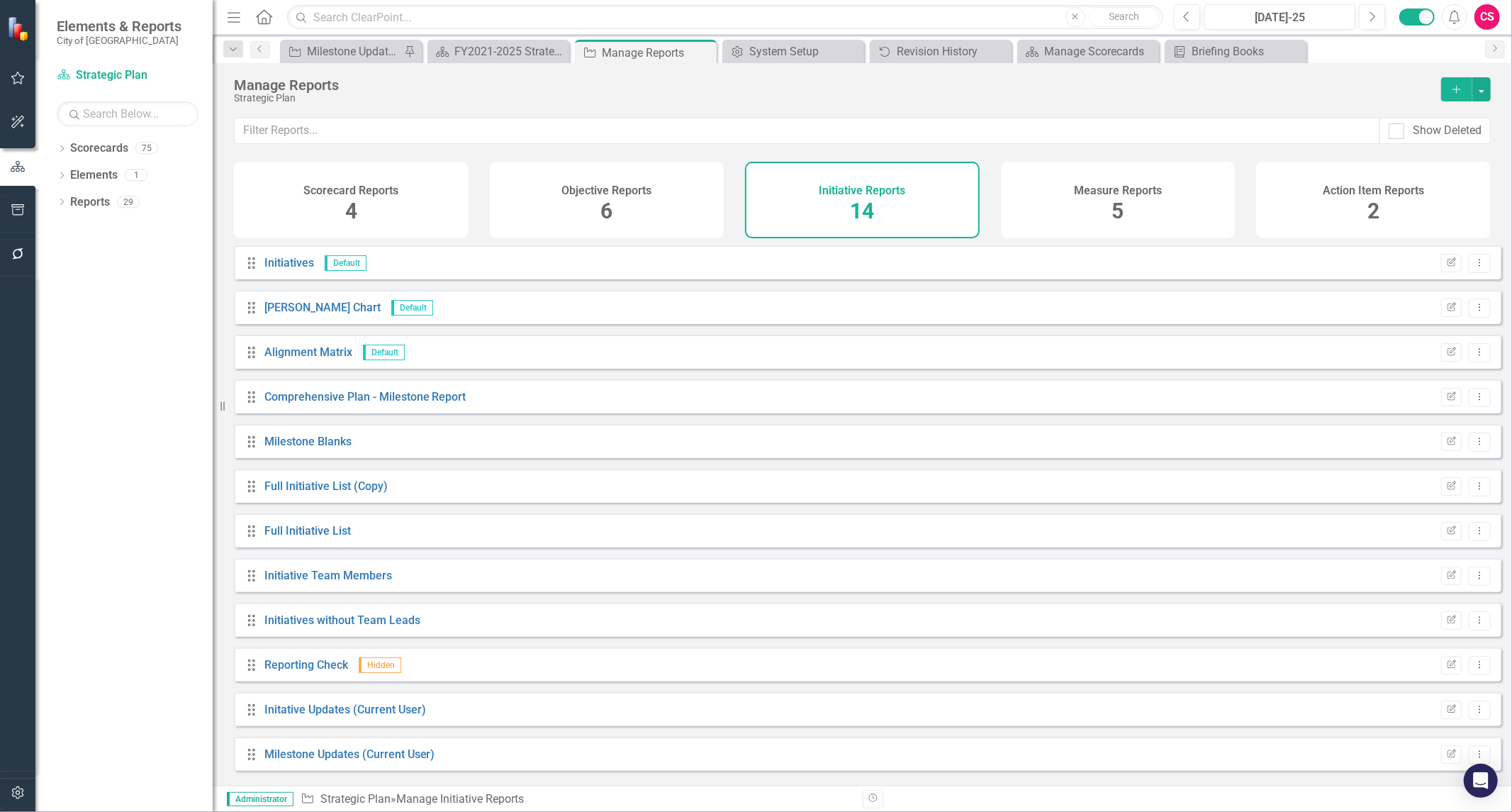
scroll to position [95, 0]
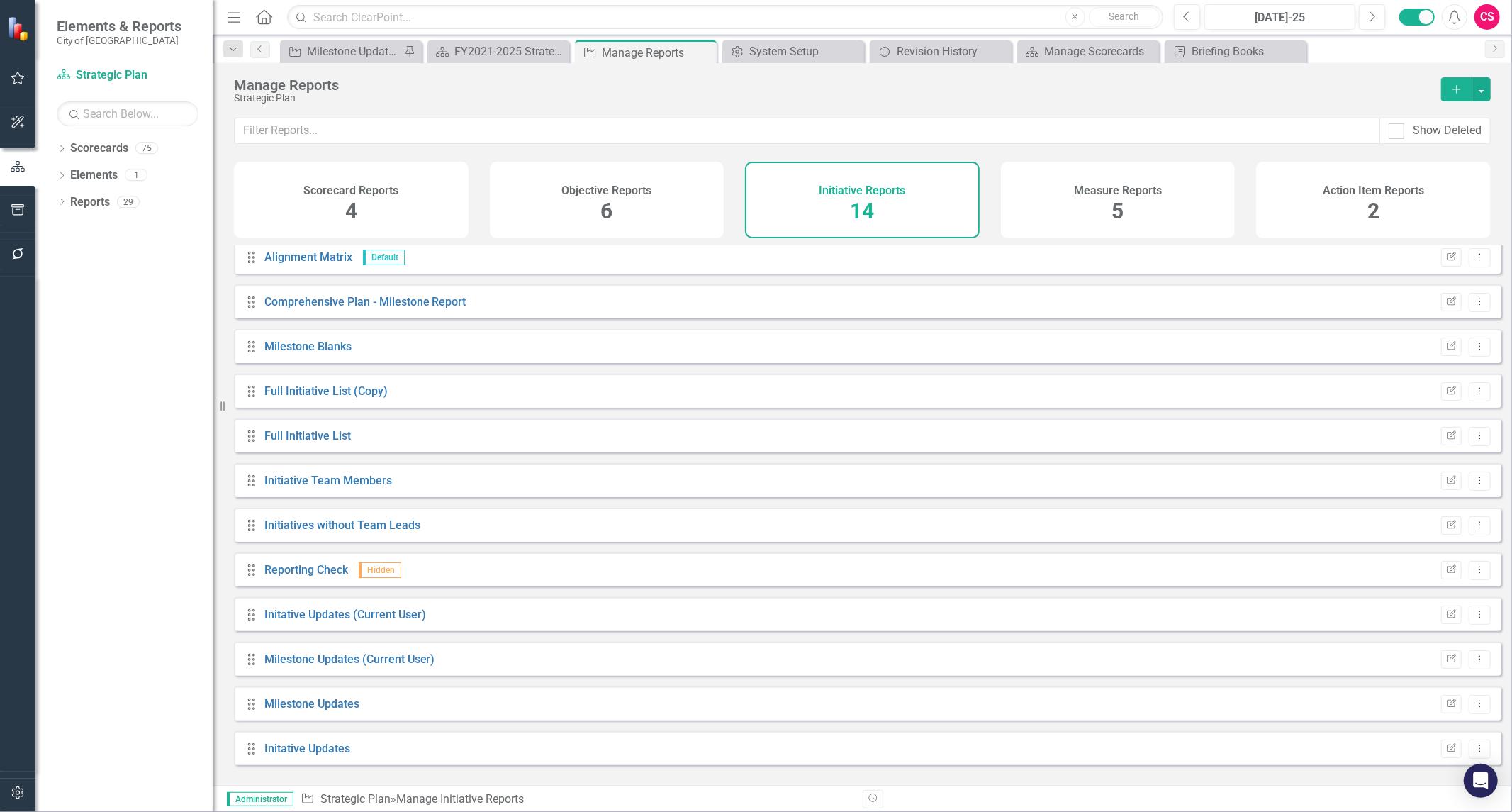
click at [1058, 201] on div "Measure Reports 5" at bounding box center [1118, 199] width 235 height 76
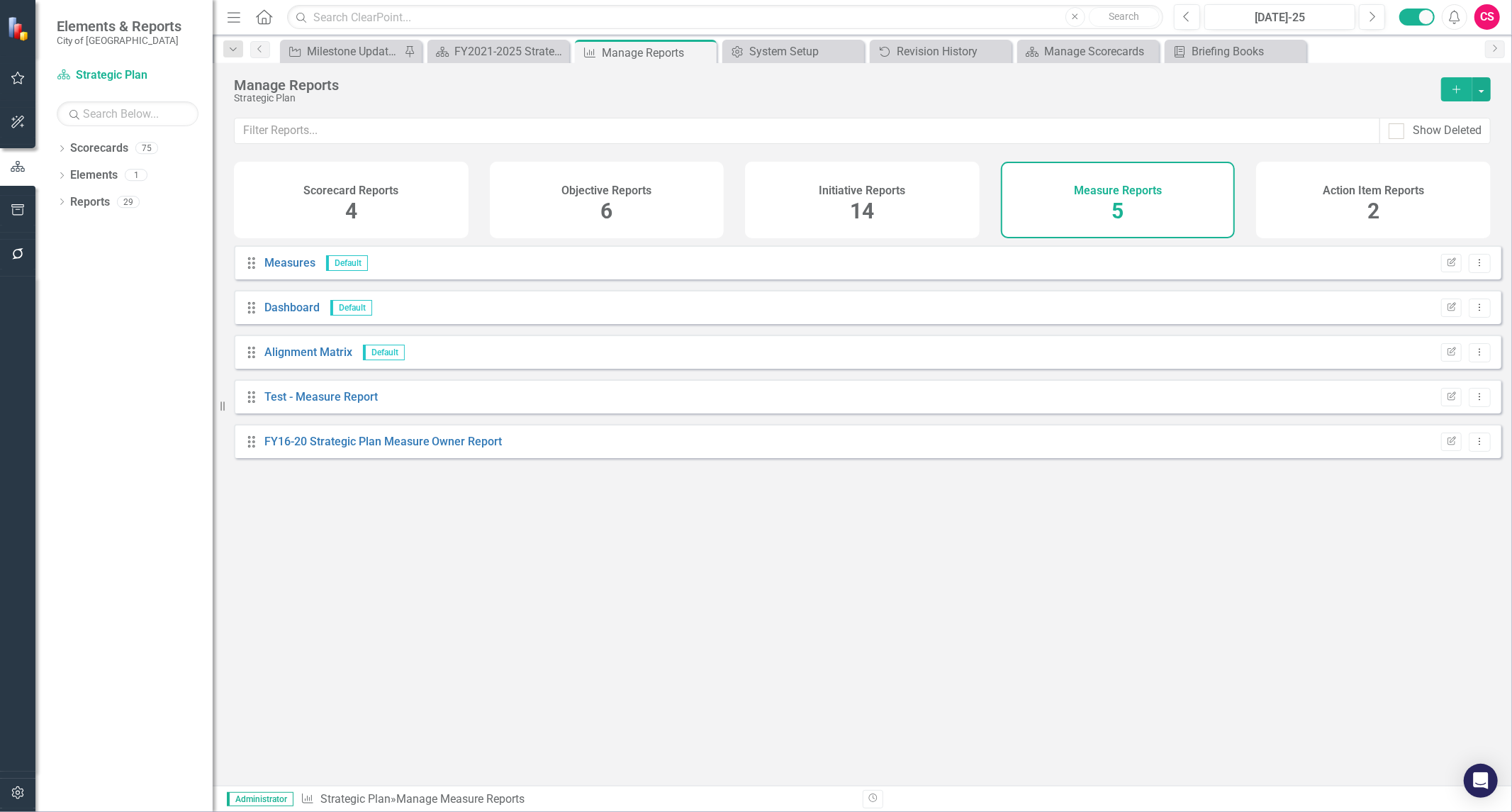
click at [619, 209] on div "Objective Reports 6" at bounding box center [608, 199] width 235 height 76
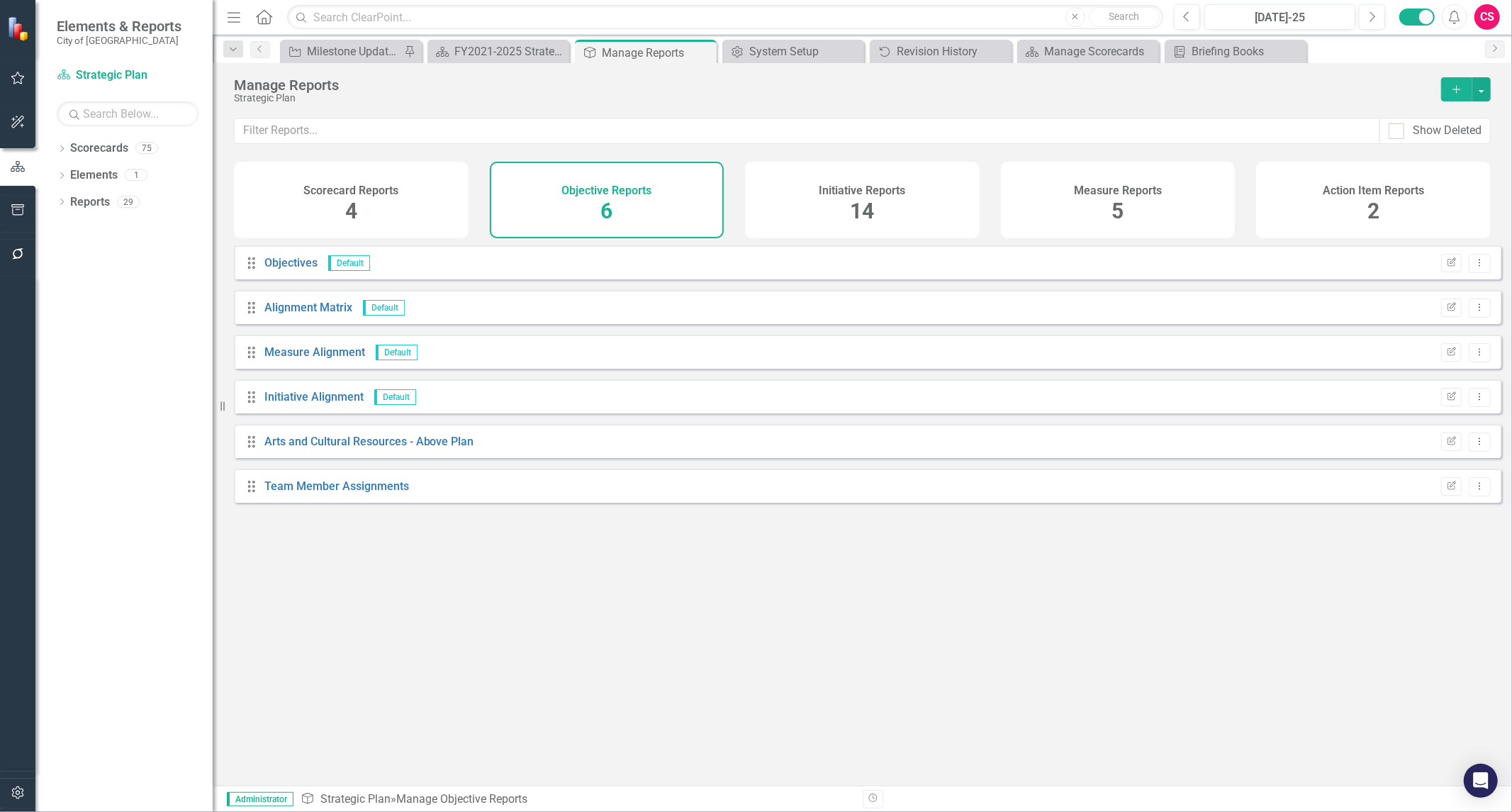
click at [375, 197] on div "Scorecard Reports 4" at bounding box center [352, 199] width 235 height 76
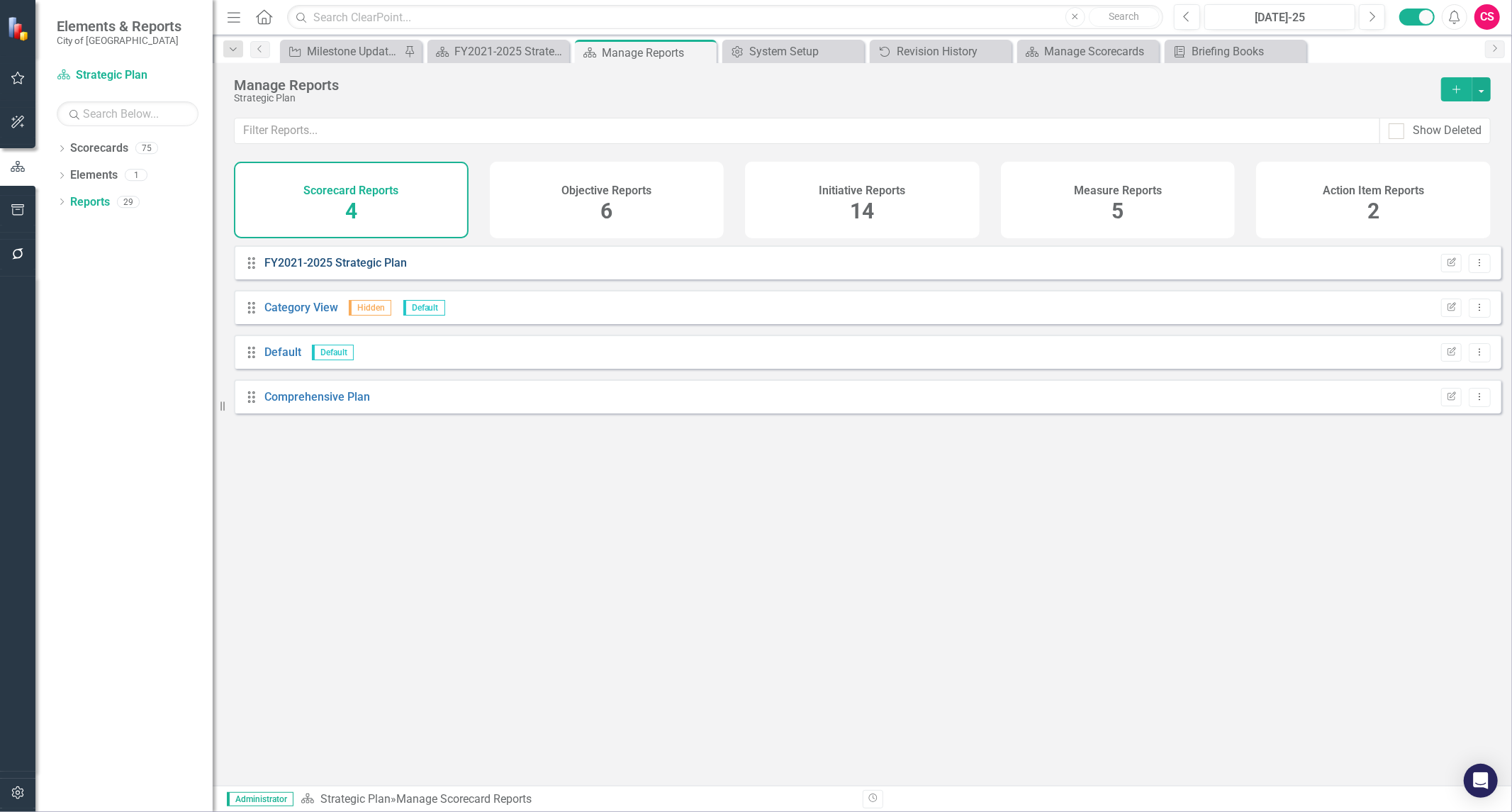
click at [384, 269] on link "FY2021-2025 Strategic Plan" at bounding box center [335, 263] width 142 height 14
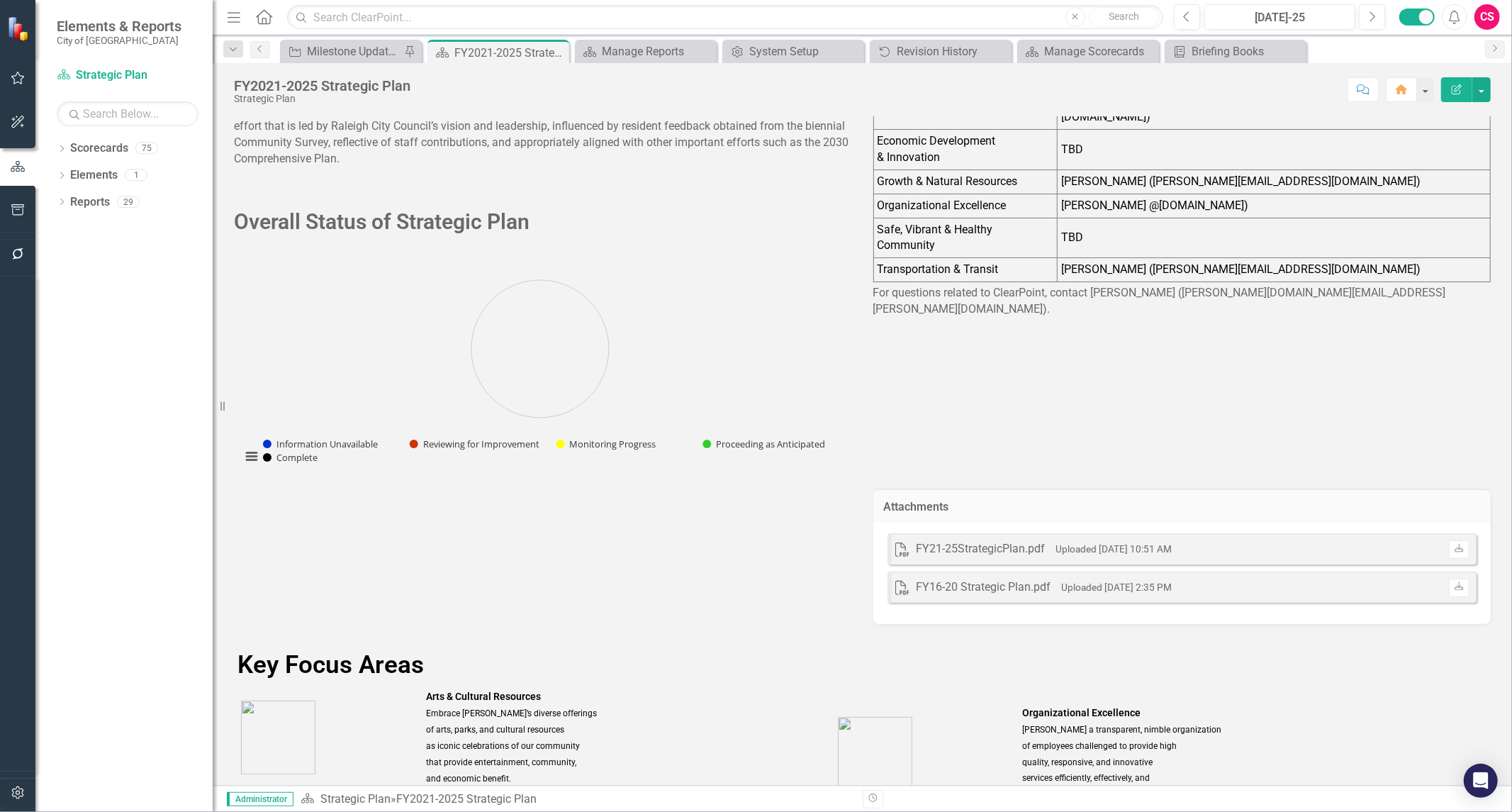
scroll to position [114, 0]
